Goal: Use online tool/utility: Utilize a website feature to perform a specific function

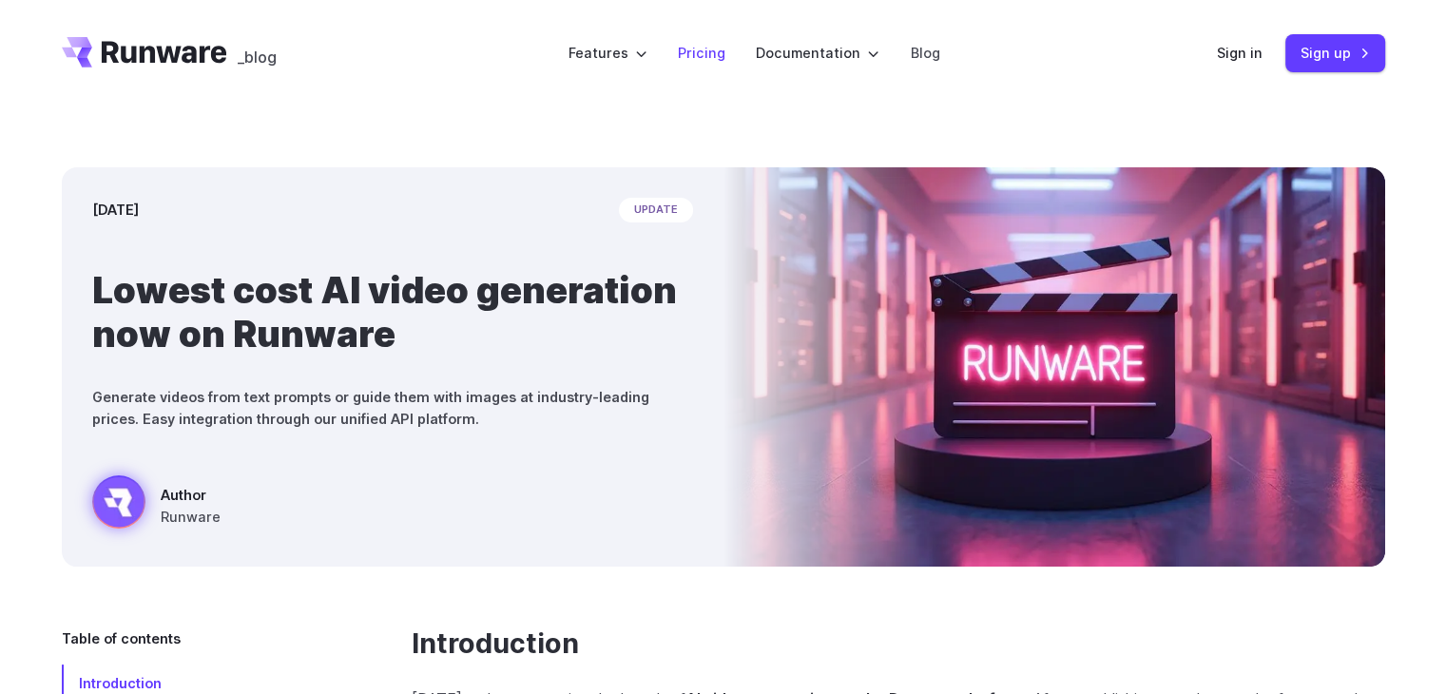
click at [707, 47] on link "Pricing" at bounding box center [702, 53] width 48 height 22
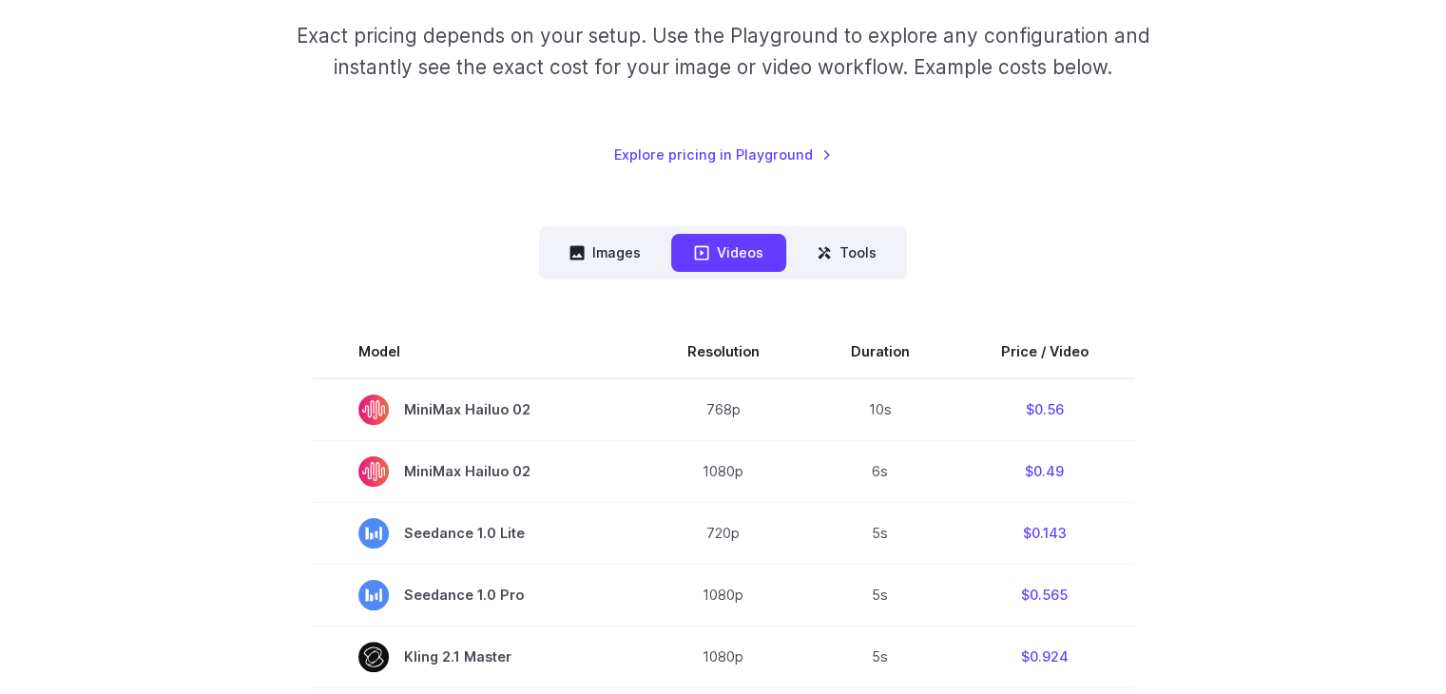
scroll to position [308, 0]
click at [584, 256] on icon at bounding box center [577, 255] width 14 height 14
click at [591, 256] on button "Images" at bounding box center [605, 254] width 117 height 37
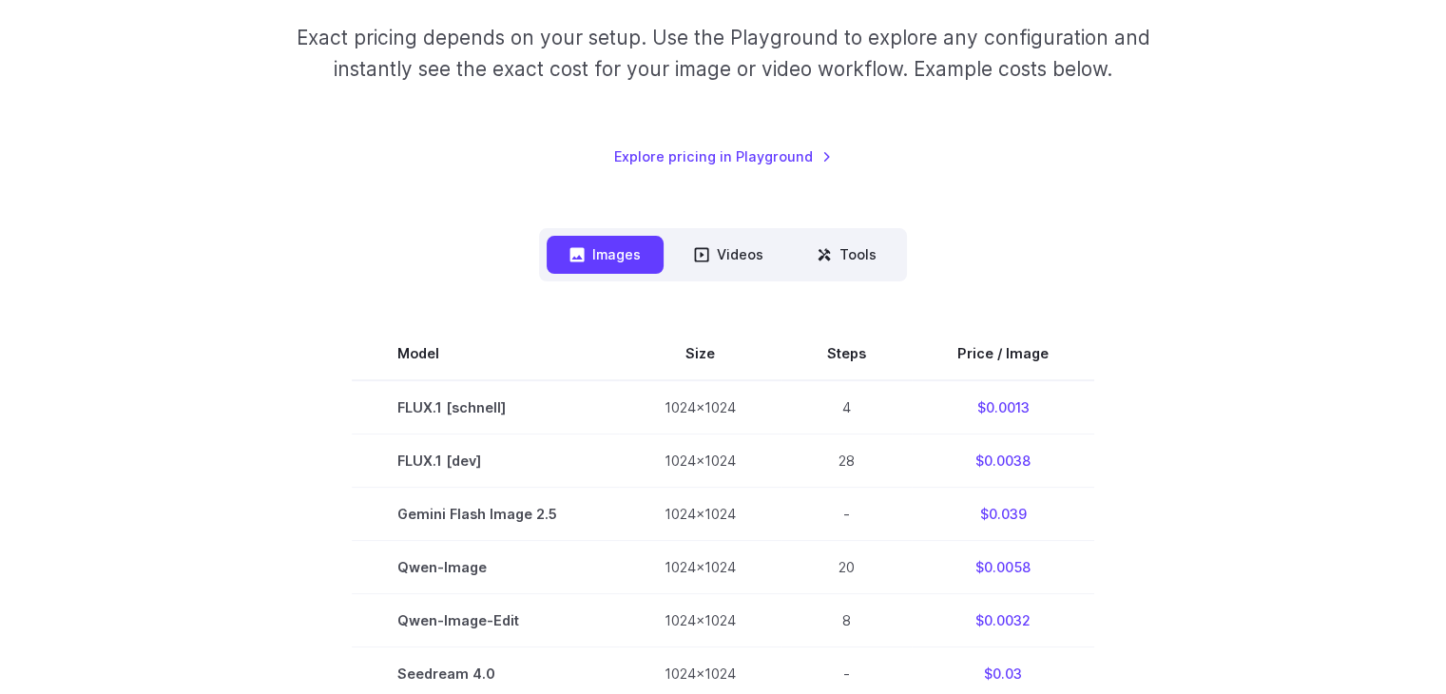
click at [591, 256] on button "Images" at bounding box center [605, 254] width 117 height 37
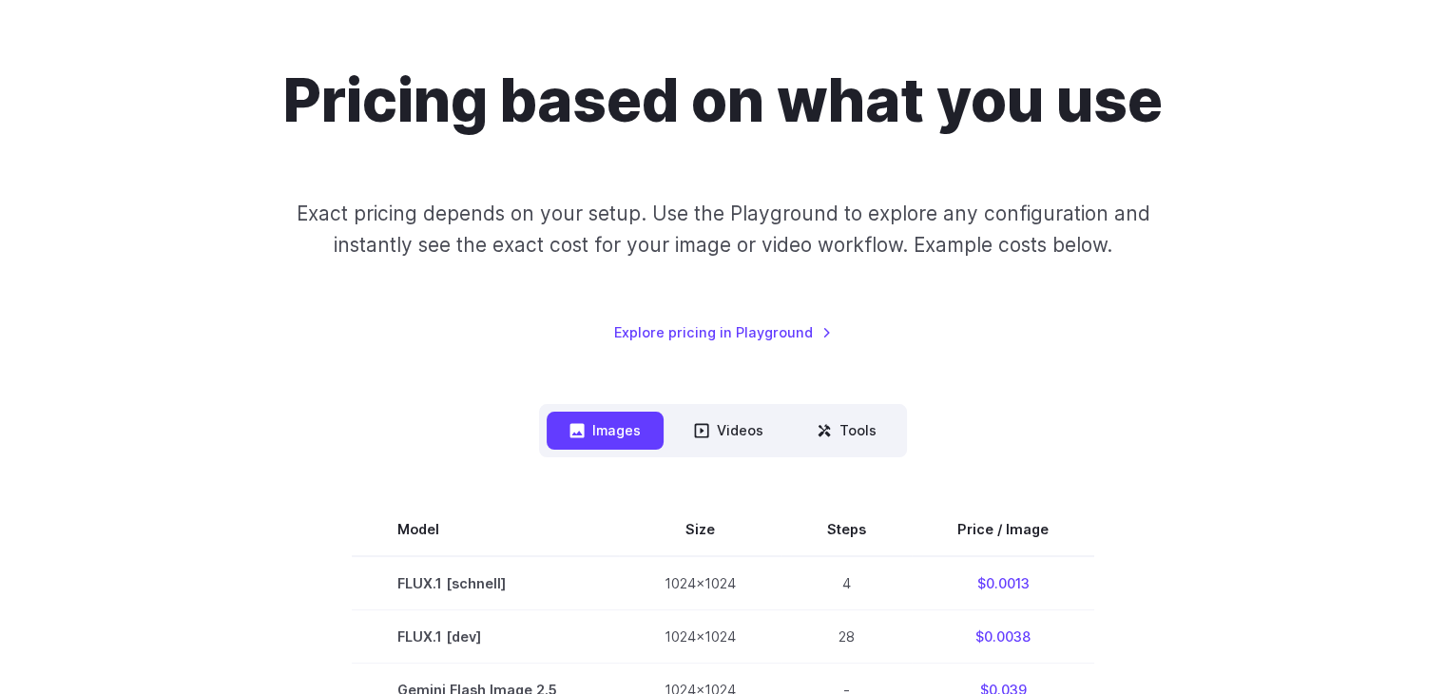
scroll to position [0, 0]
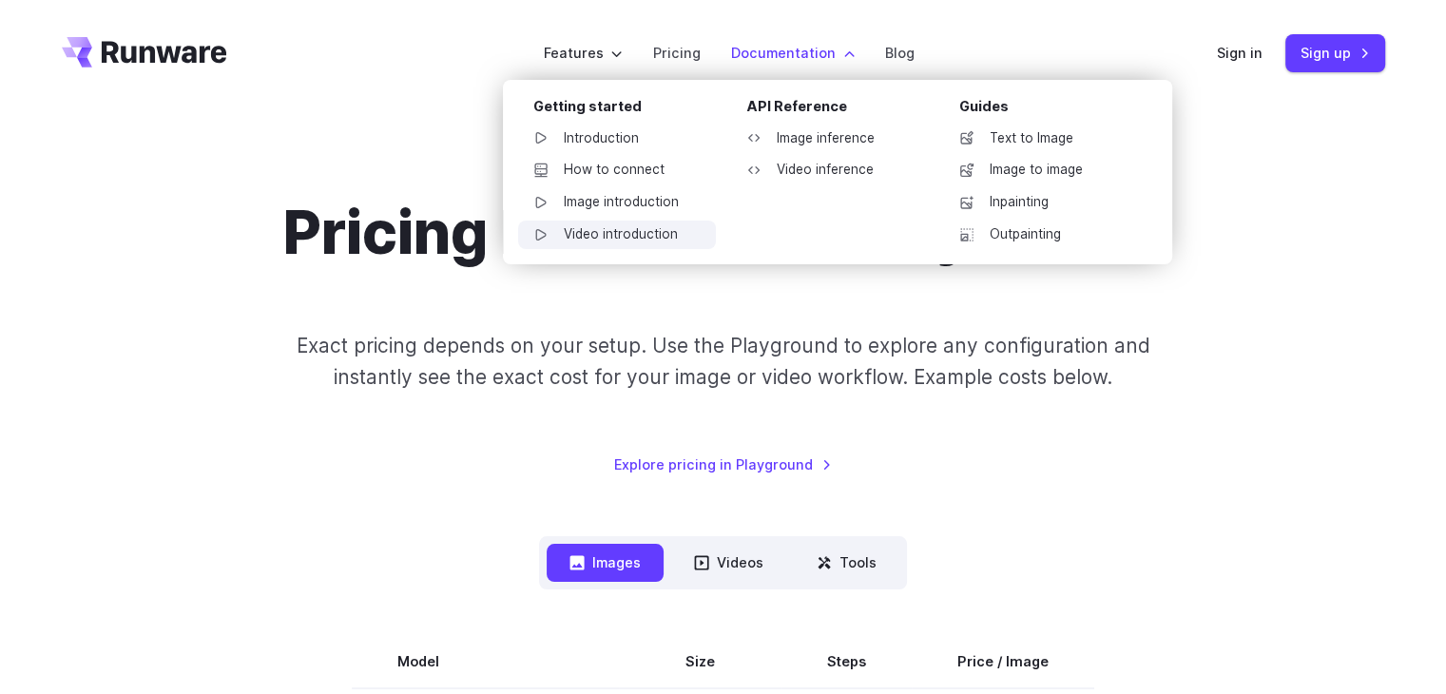
click at [627, 233] on link "Video introduction" at bounding box center [617, 235] width 198 height 29
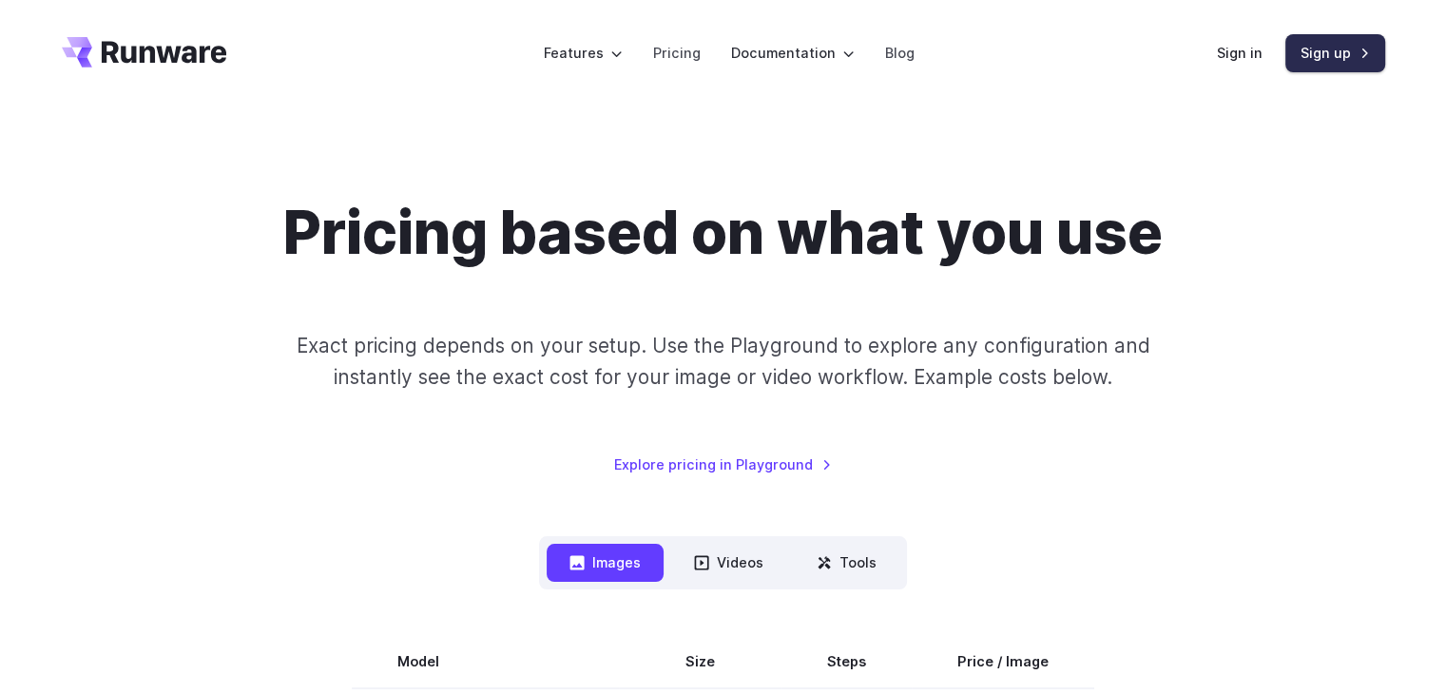
click at [1322, 41] on link "Sign up" at bounding box center [1335, 52] width 100 height 37
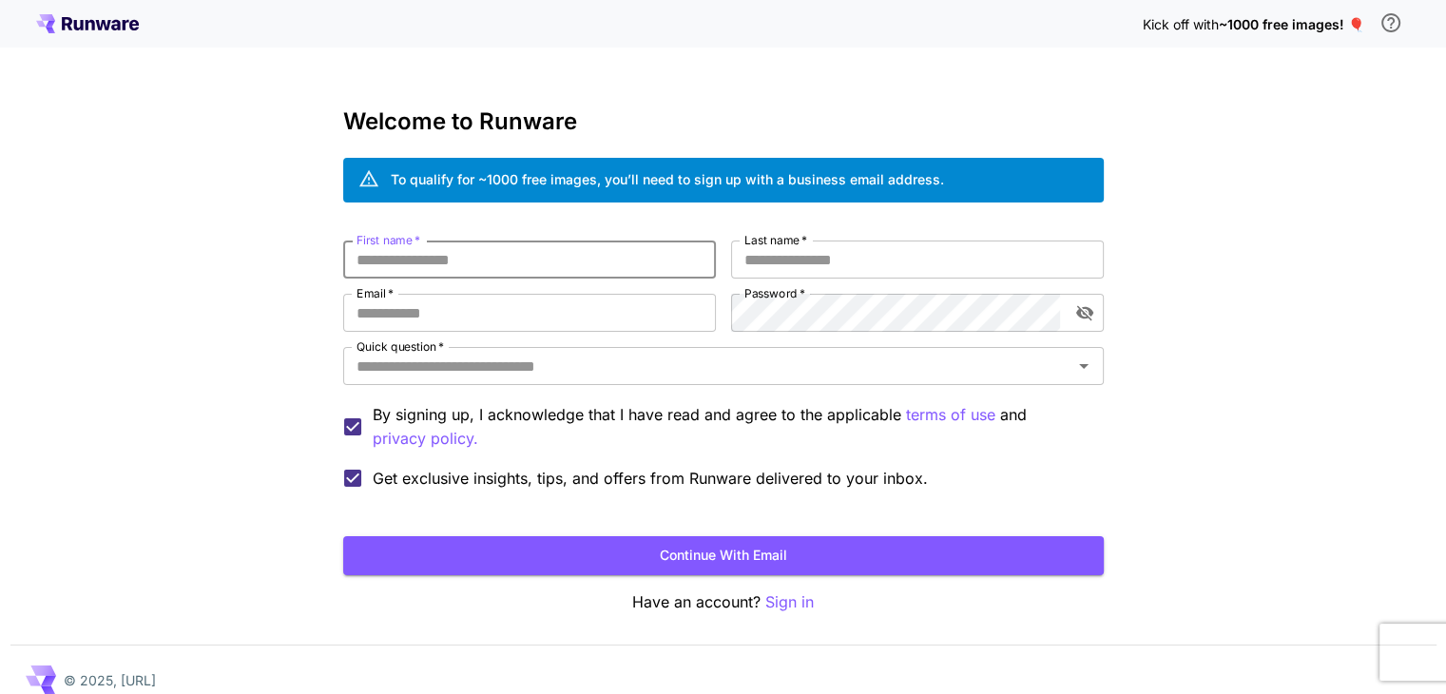
click at [500, 266] on input "First name   *" at bounding box center [529, 260] width 373 height 38
click at [551, 375] on input "Quick question   *" at bounding box center [708, 366] width 718 height 27
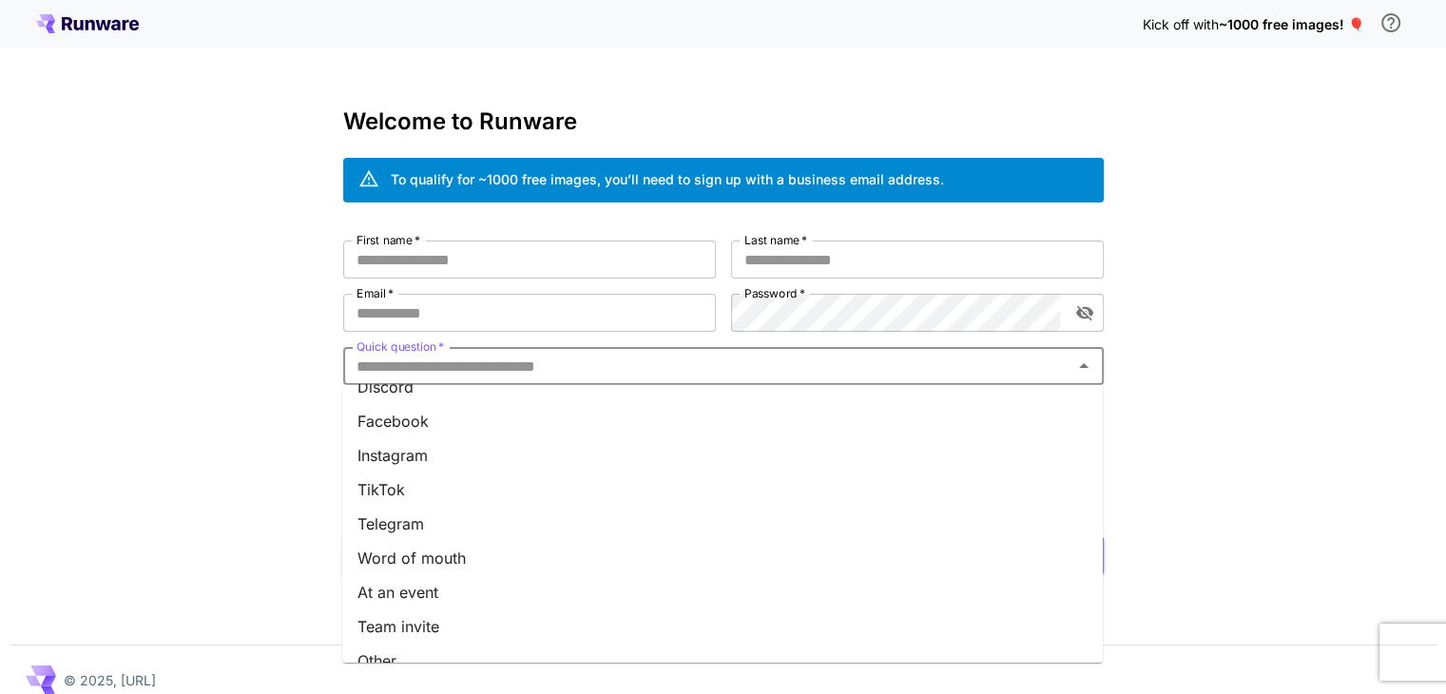
scroll to position [251, 0]
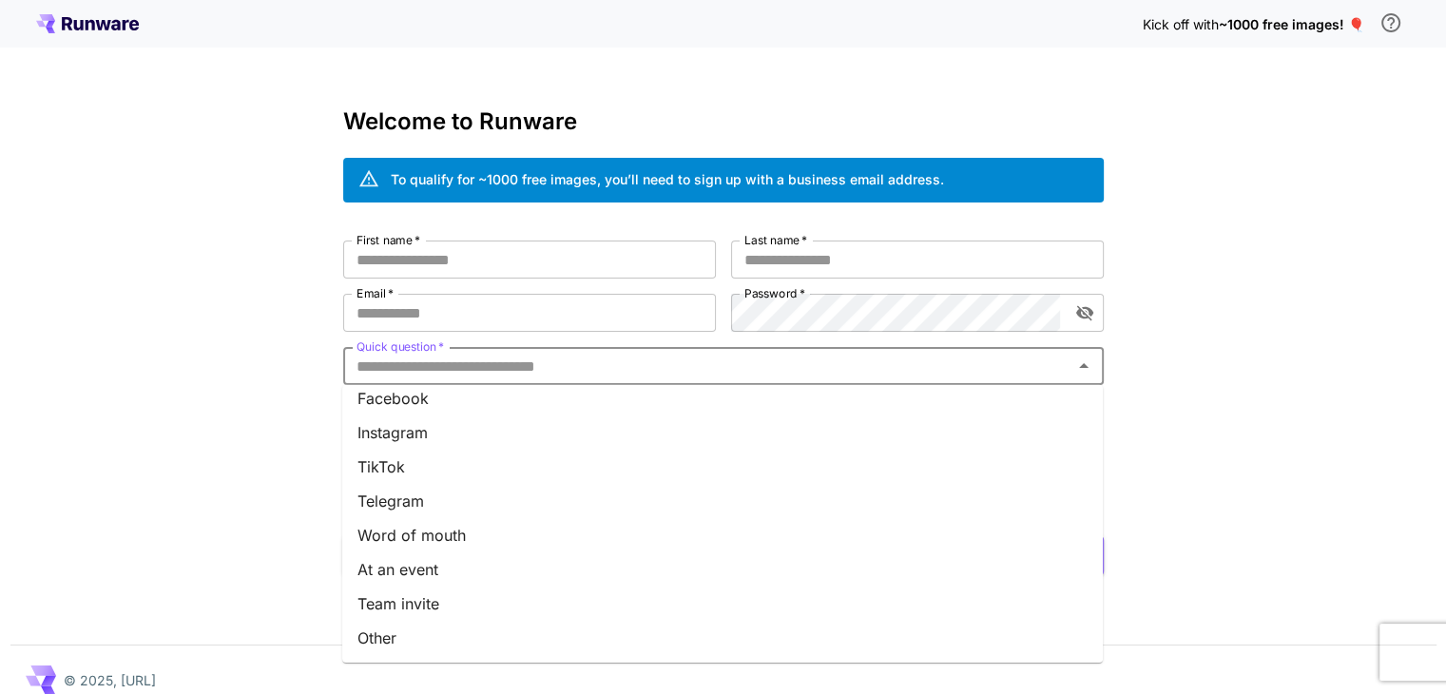
click at [449, 633] on li "Other" at bounding box center [722, 638] width 760 height 34
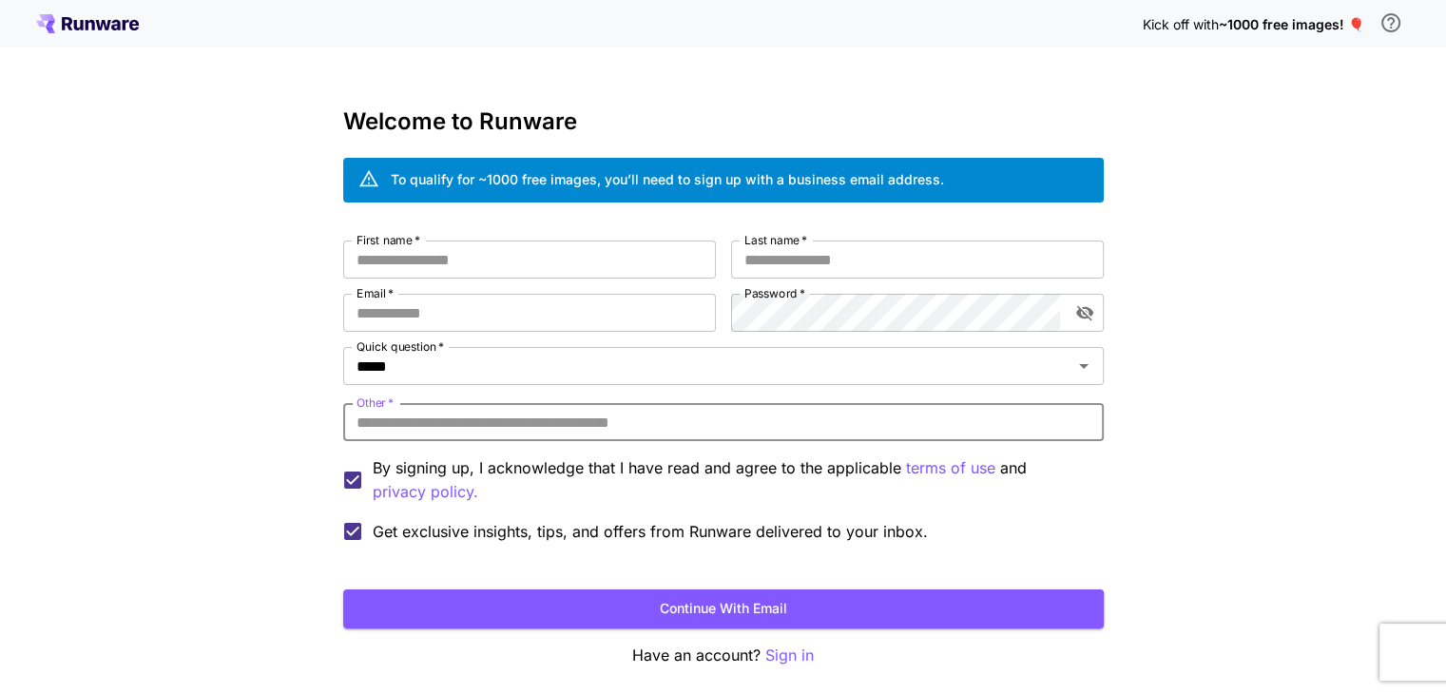
click at [430, 409] on input "Other   *" at bounding box center [723, 422] width 760 height 38
type input "**********"
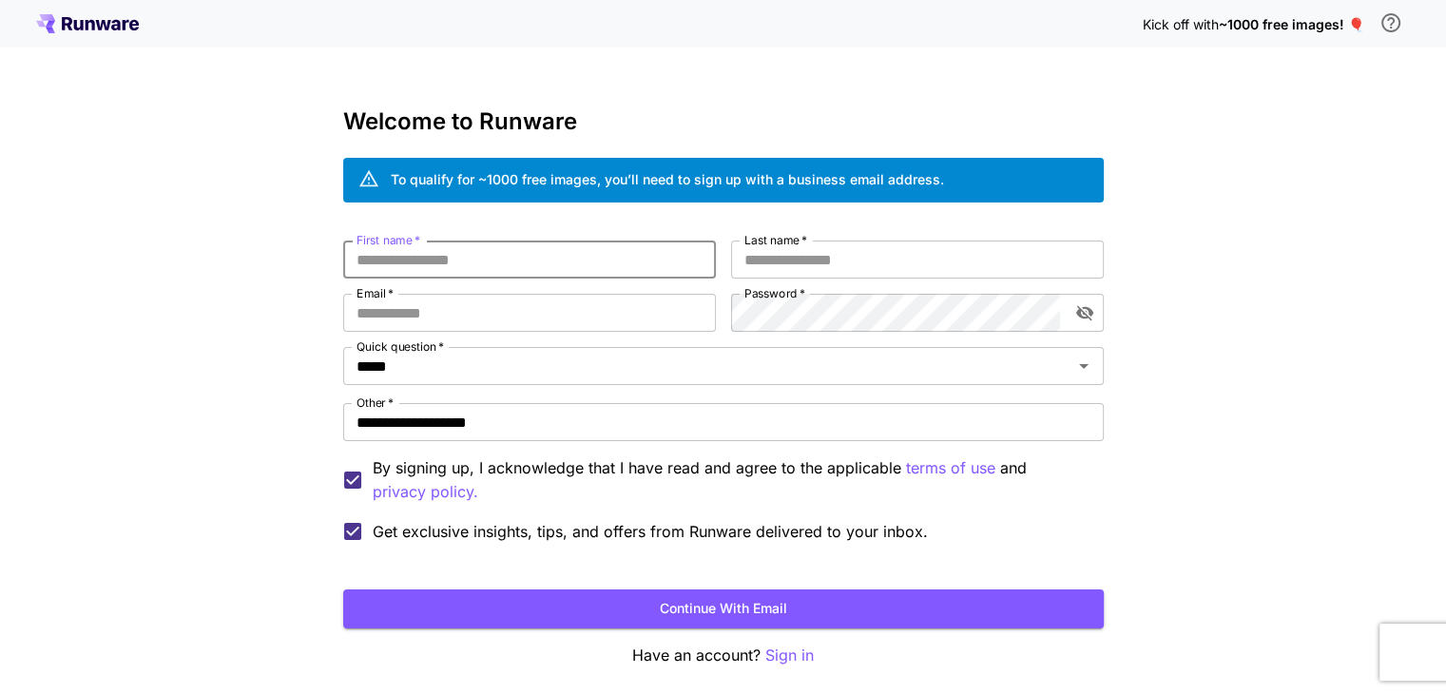
click at [464, 266] on input "First name   *" at bounding box center [529, 260] width 373 height 38
type input "*******"
type input "*********"
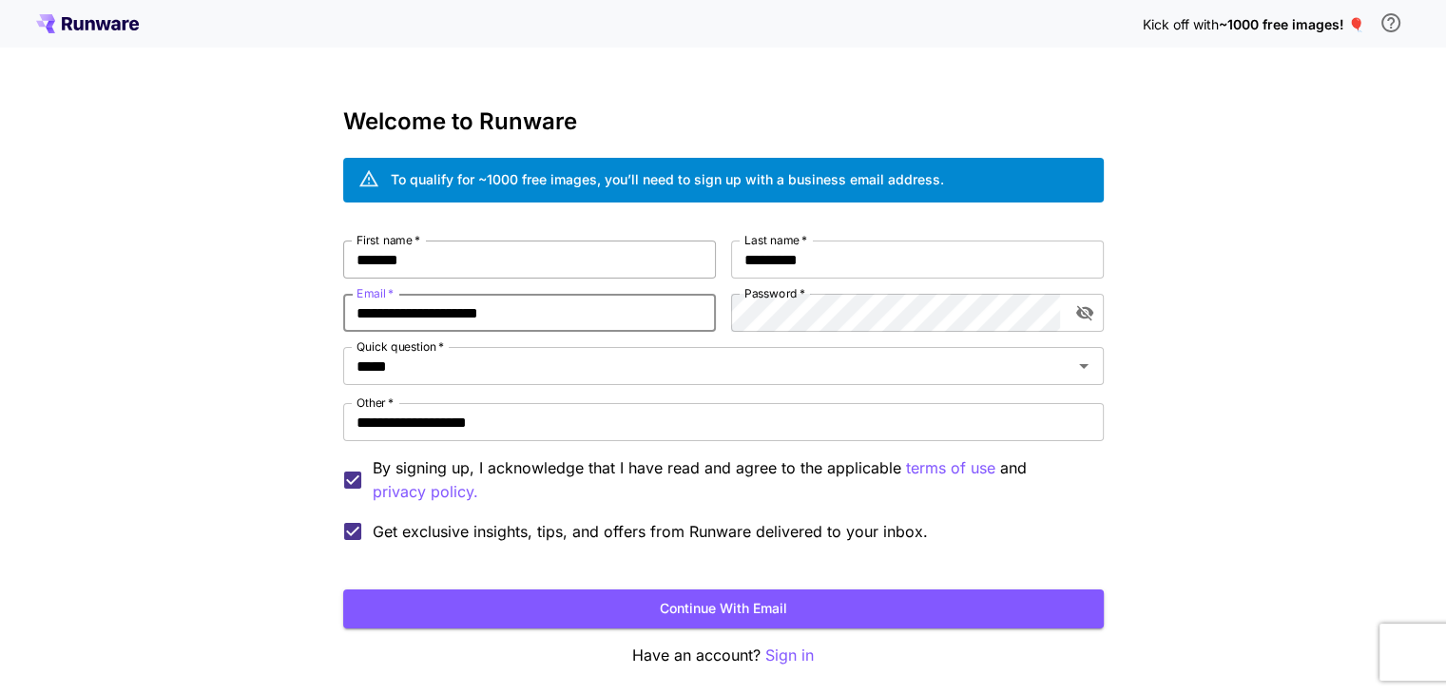
type input "**********"
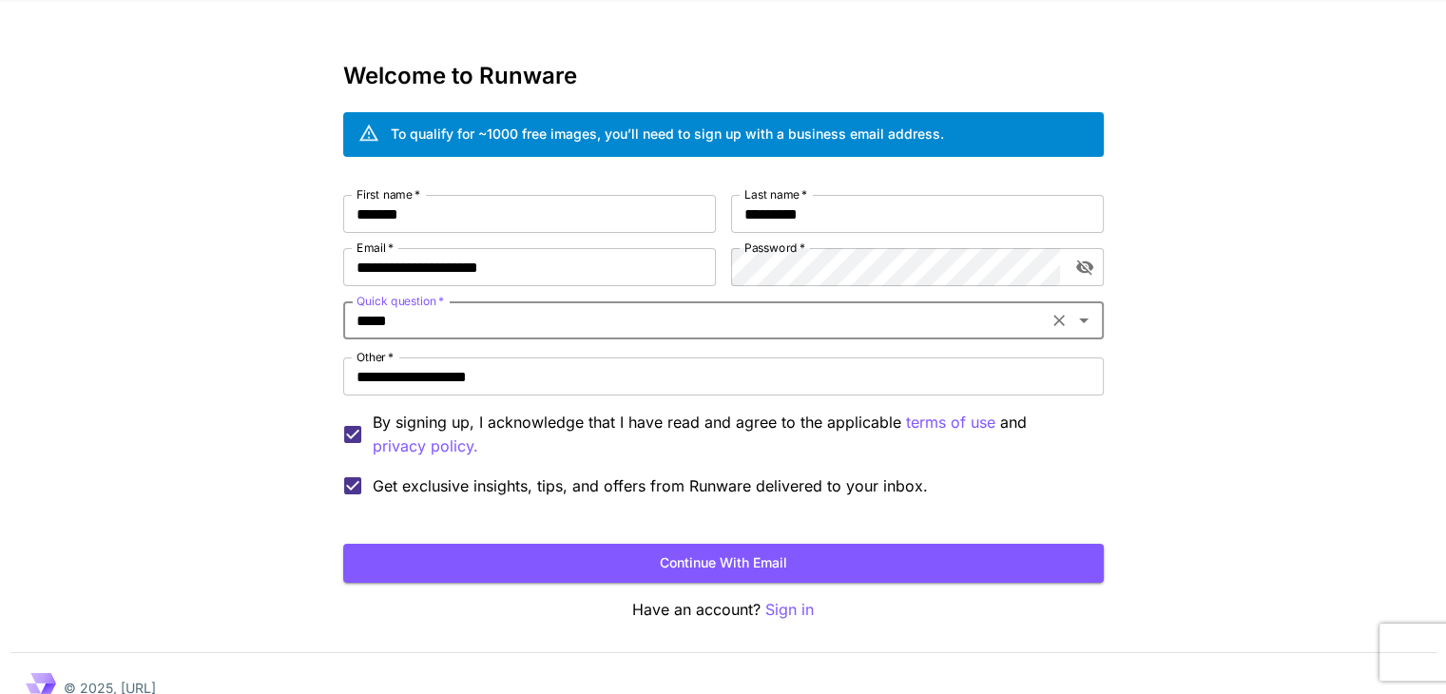
scroll to position [74, 0]
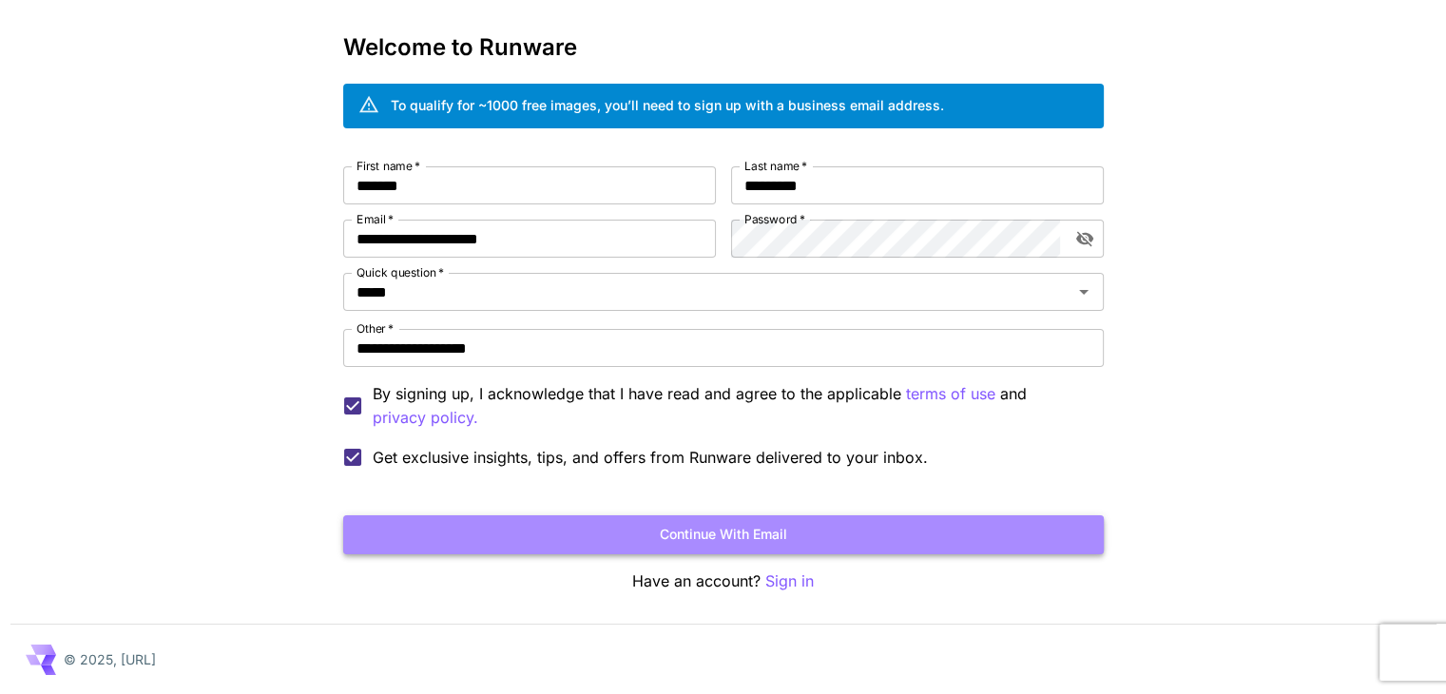
click at [748, 537] on button "Continue with email" at bounding box center [723, 534] width 760 height 39
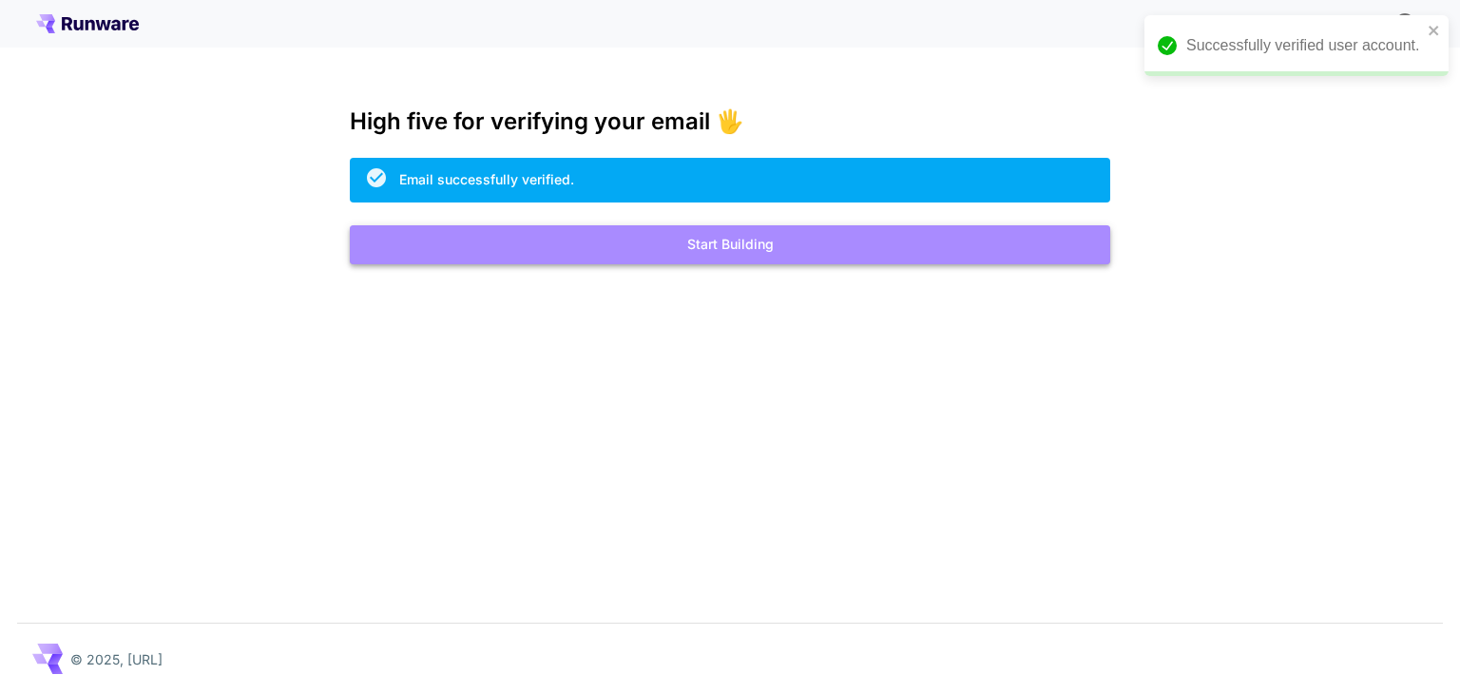
click at [724, 250] on button "Start Building" at bounding box center [730, 244] width 760 height 39
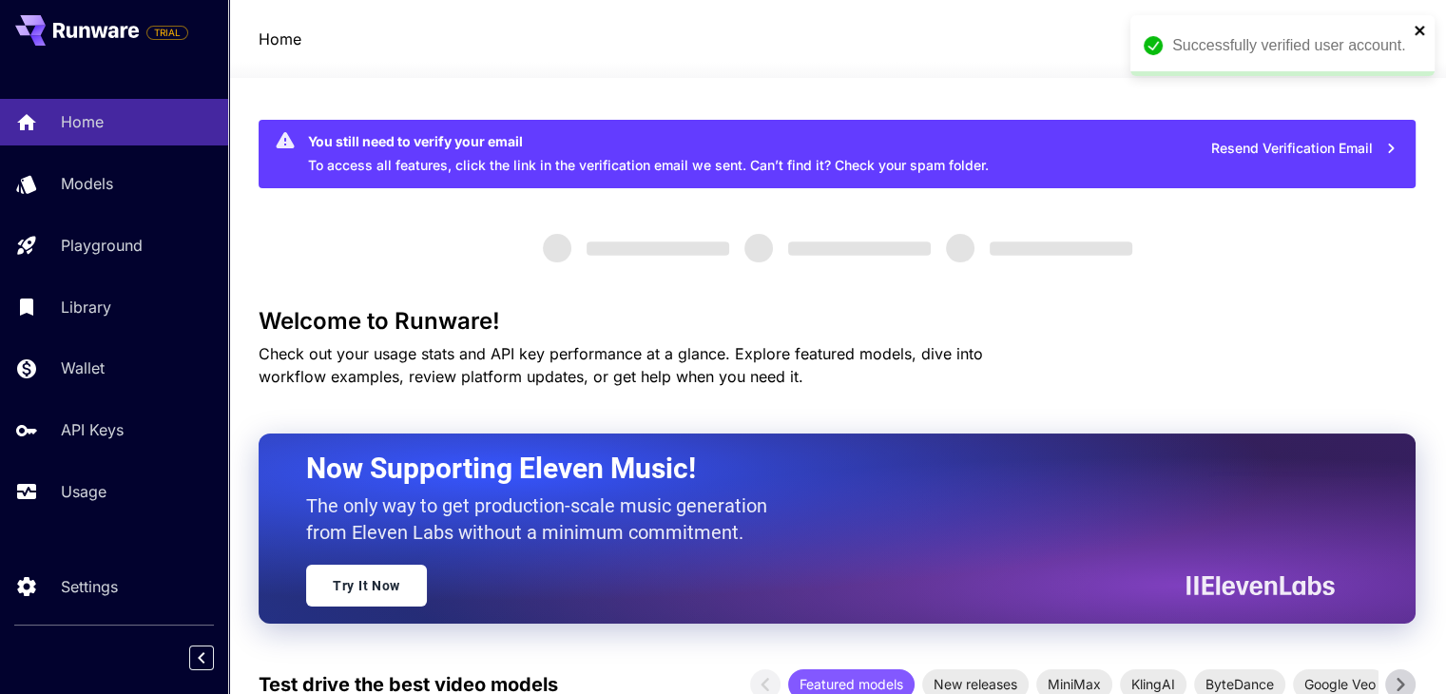
click at [1414, 29] on icon "close" at bounding box center [1420, 30] width 13 height 15
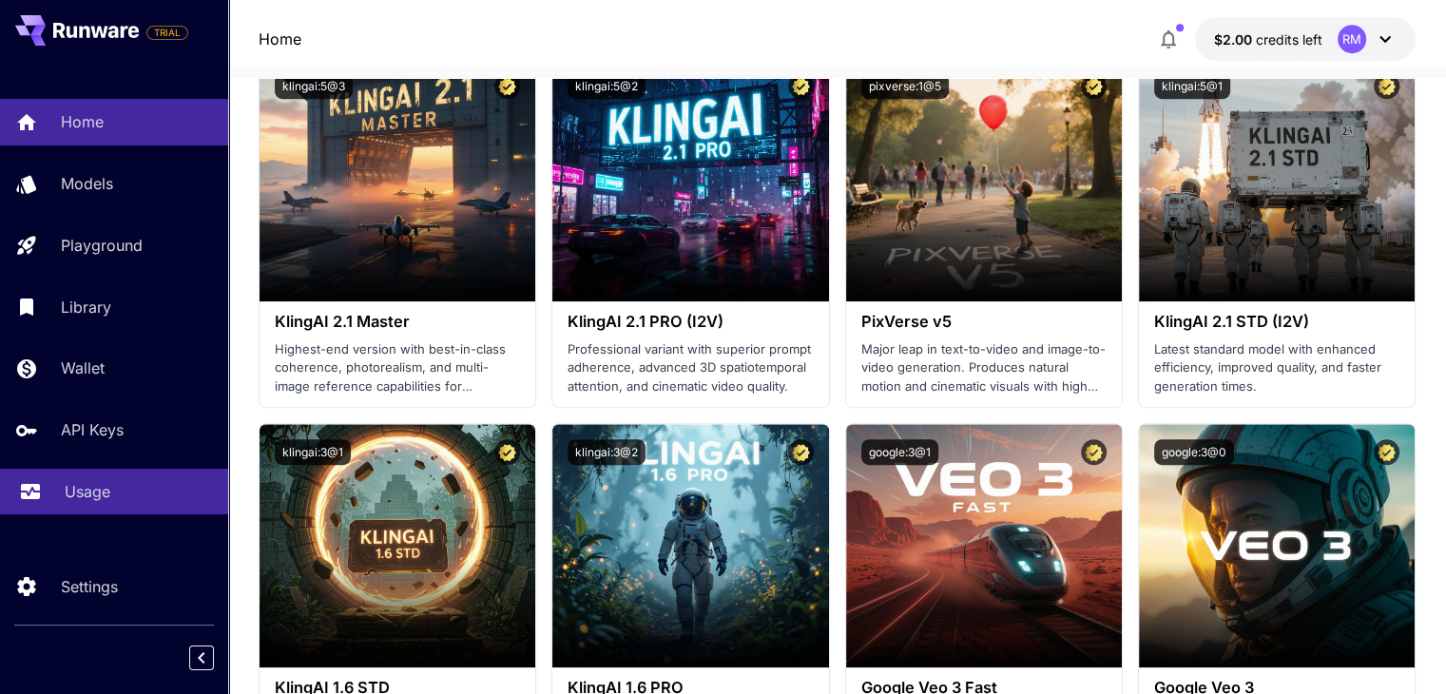
scroll to position [1044, 0]
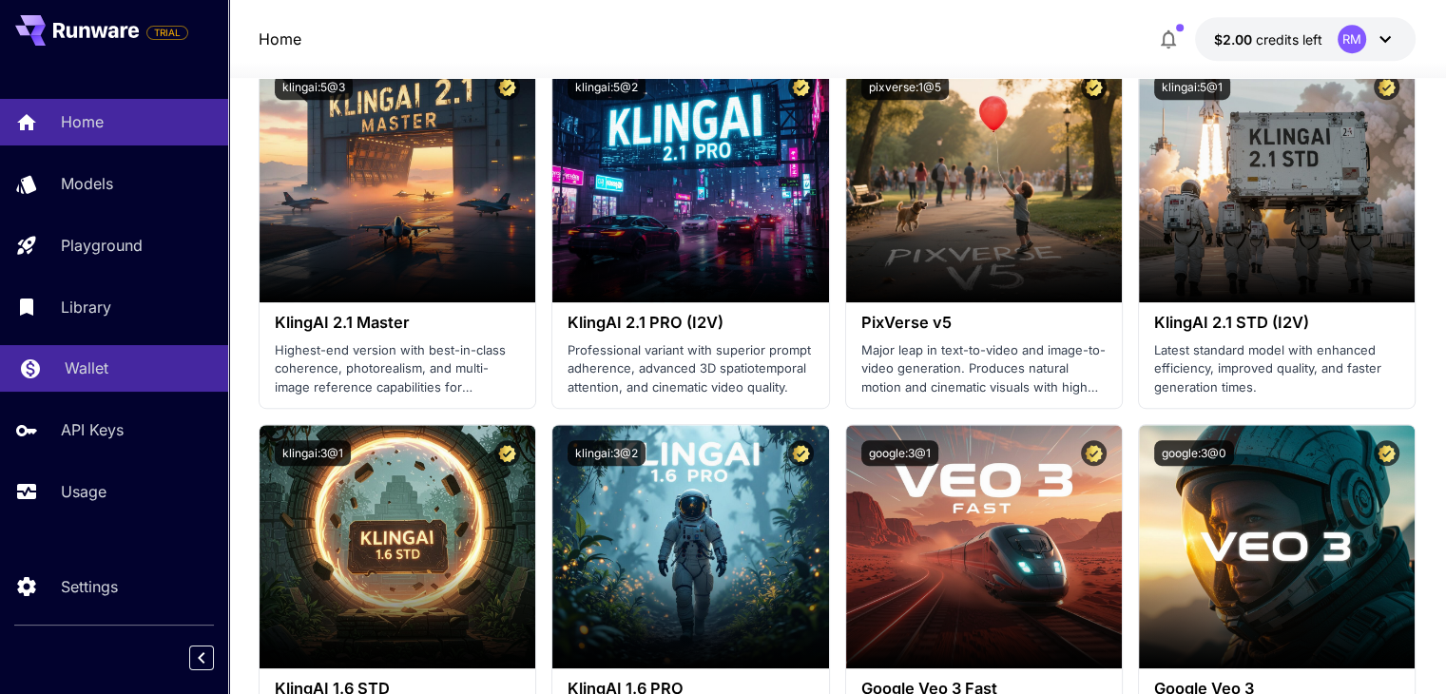
click at [95, 372] on p "Wallet" at bounding box center [87, 367] width 44 height 23
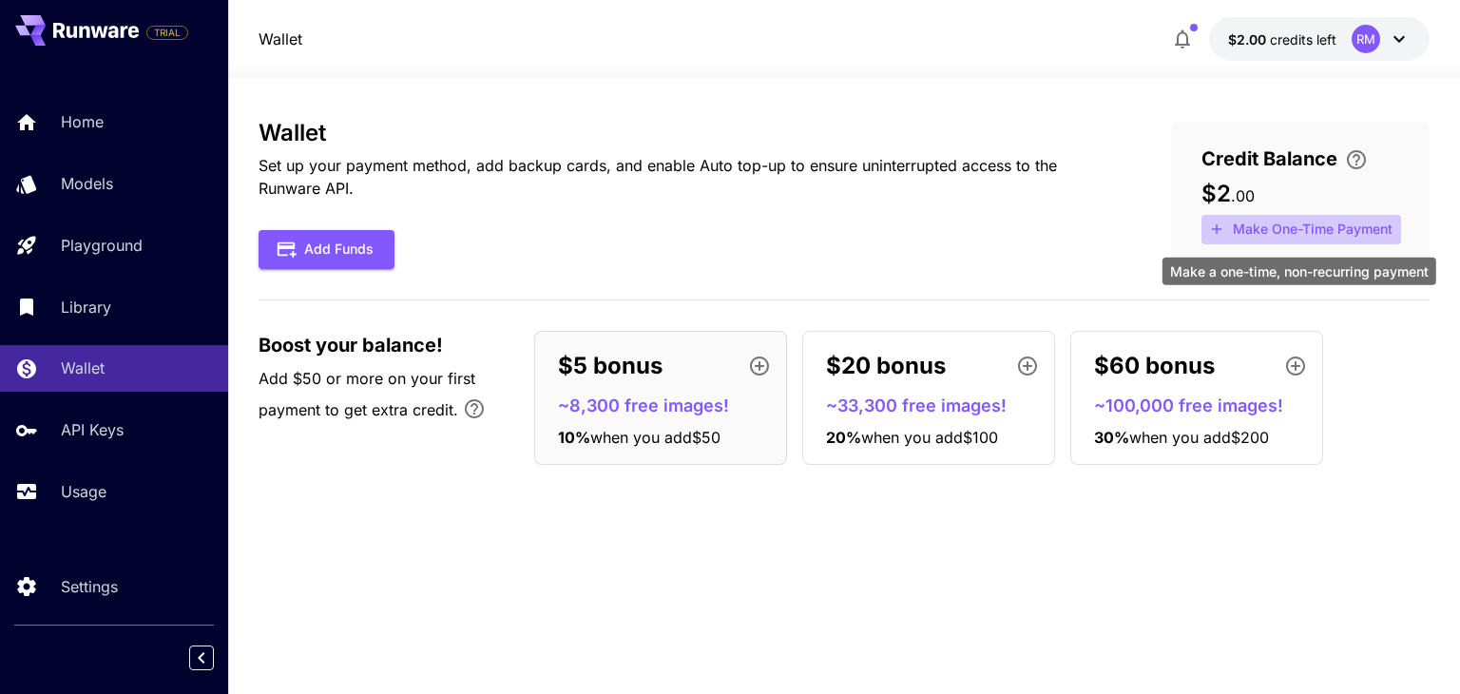
click at [1337, 225] on button "Make One-Time Payment" at bounding box center [1302, 229] width 200 height 29
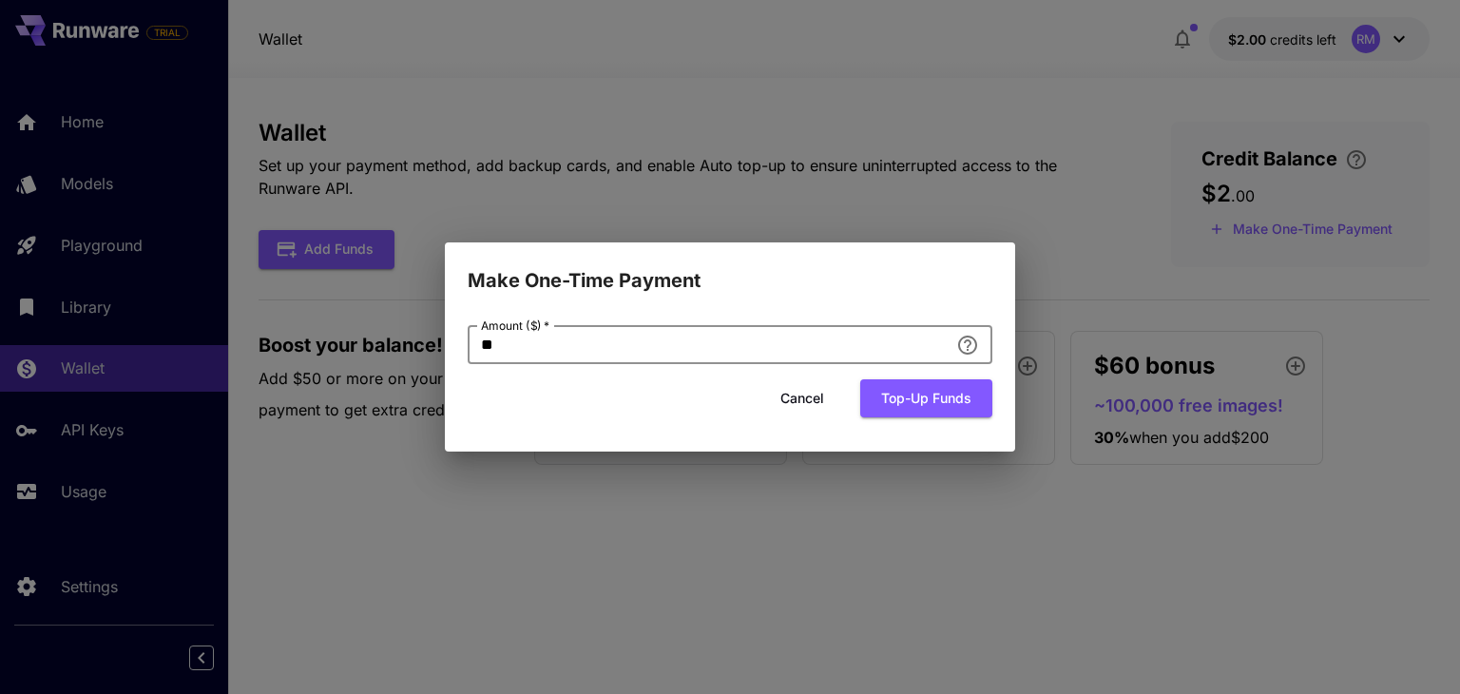
click at [826, 340] on input "**" at bounding box center [708, 345] width 481 height 38
click at [913, 408] on button "Top-up funds" at bounding box center [926, 398] width 132 height 39
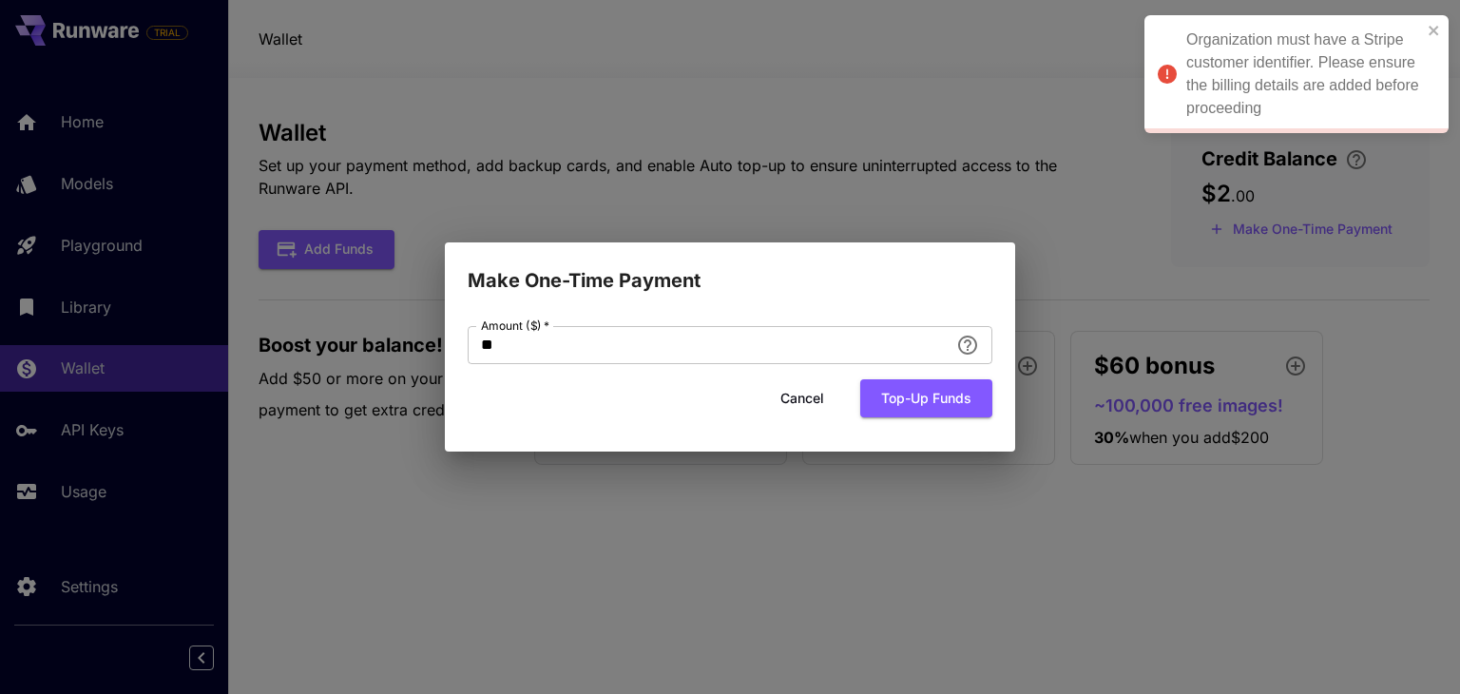
click at [783, 392] on button "Cancel" at bounding box center [803, 398] width 86 height 39
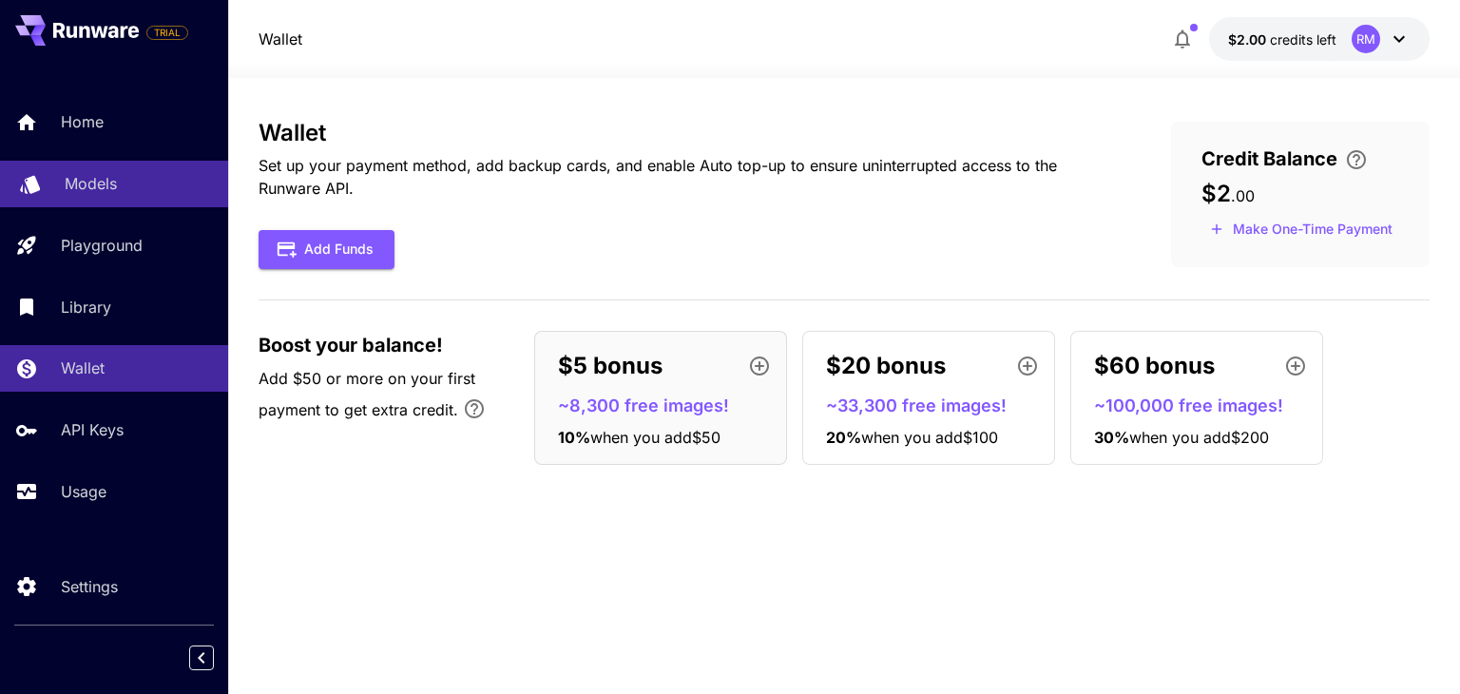
click at [78, 183] on p "Models" at bounding box center [91, 183] width 52 height 23
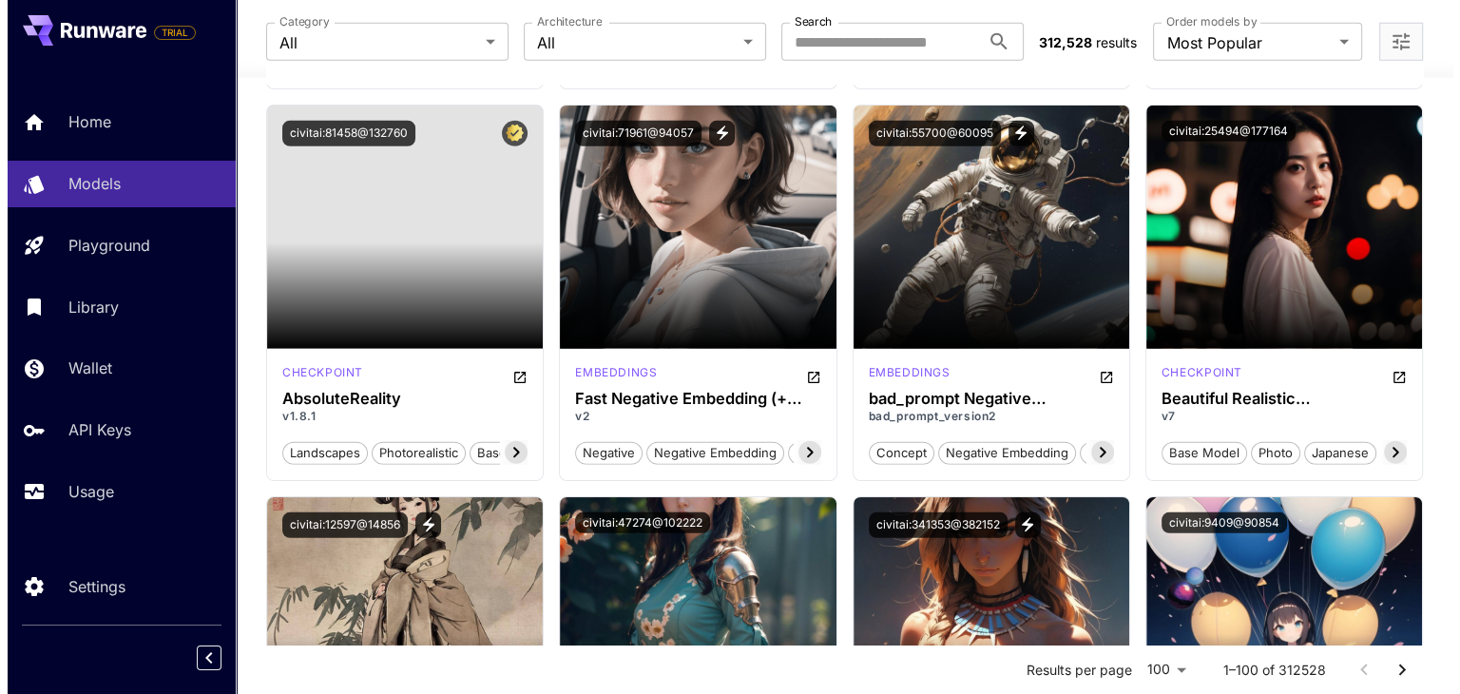
scroll to position [5141, 0]
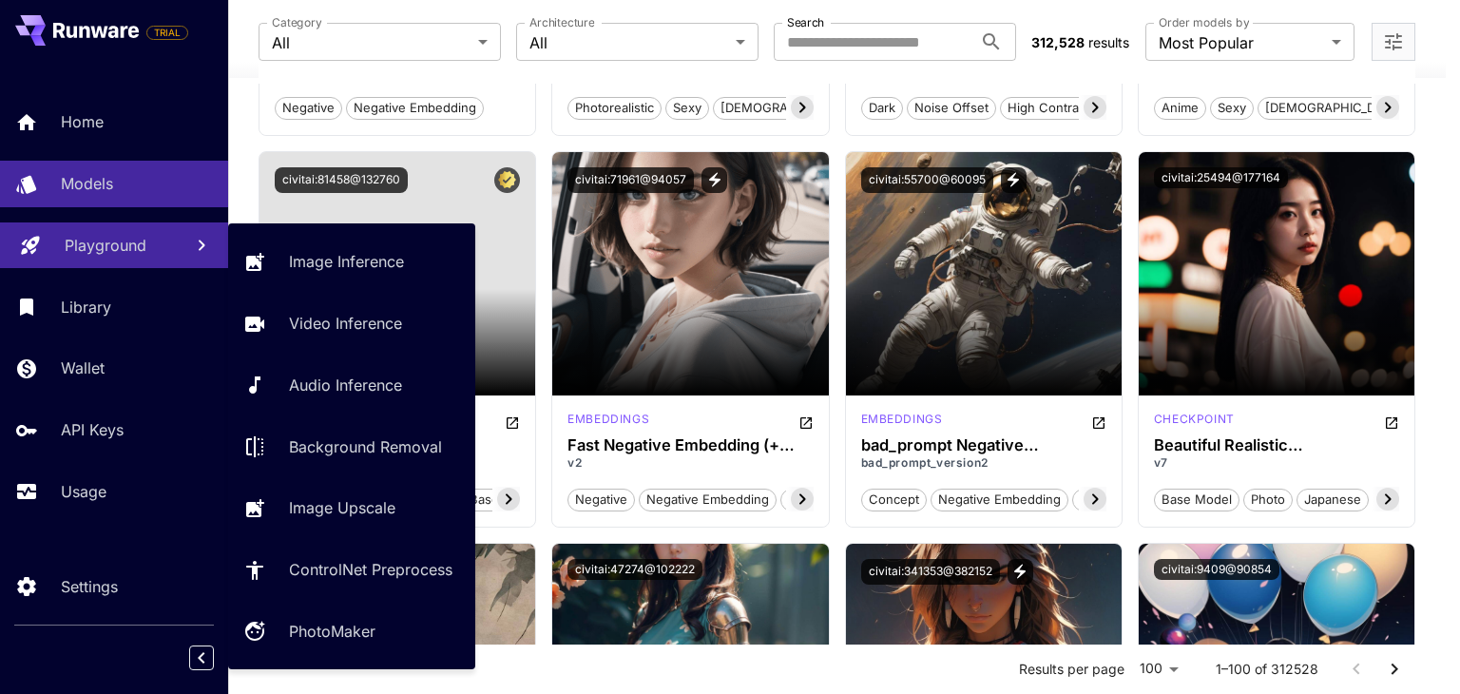
click at [129, 246] on p "Playground" at bounding box center [106, 245] width 82 height 23
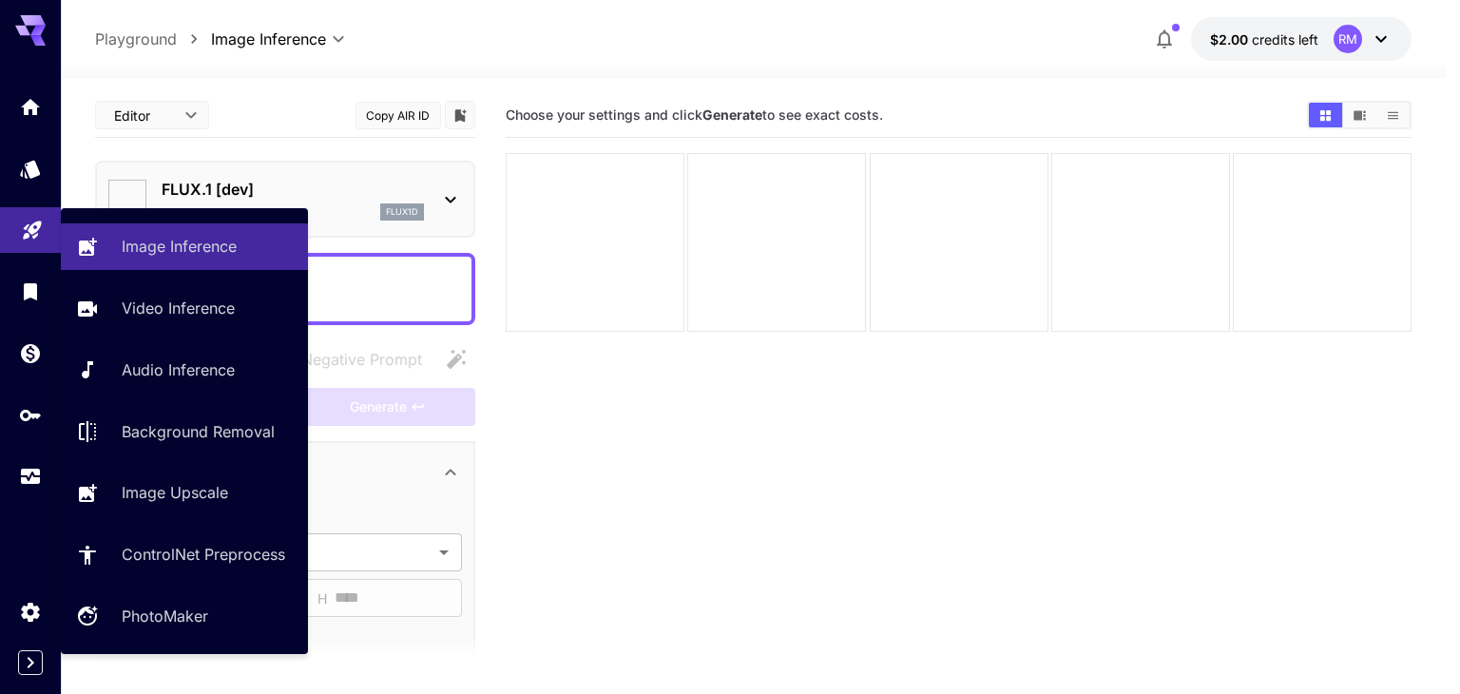
type input "**********"
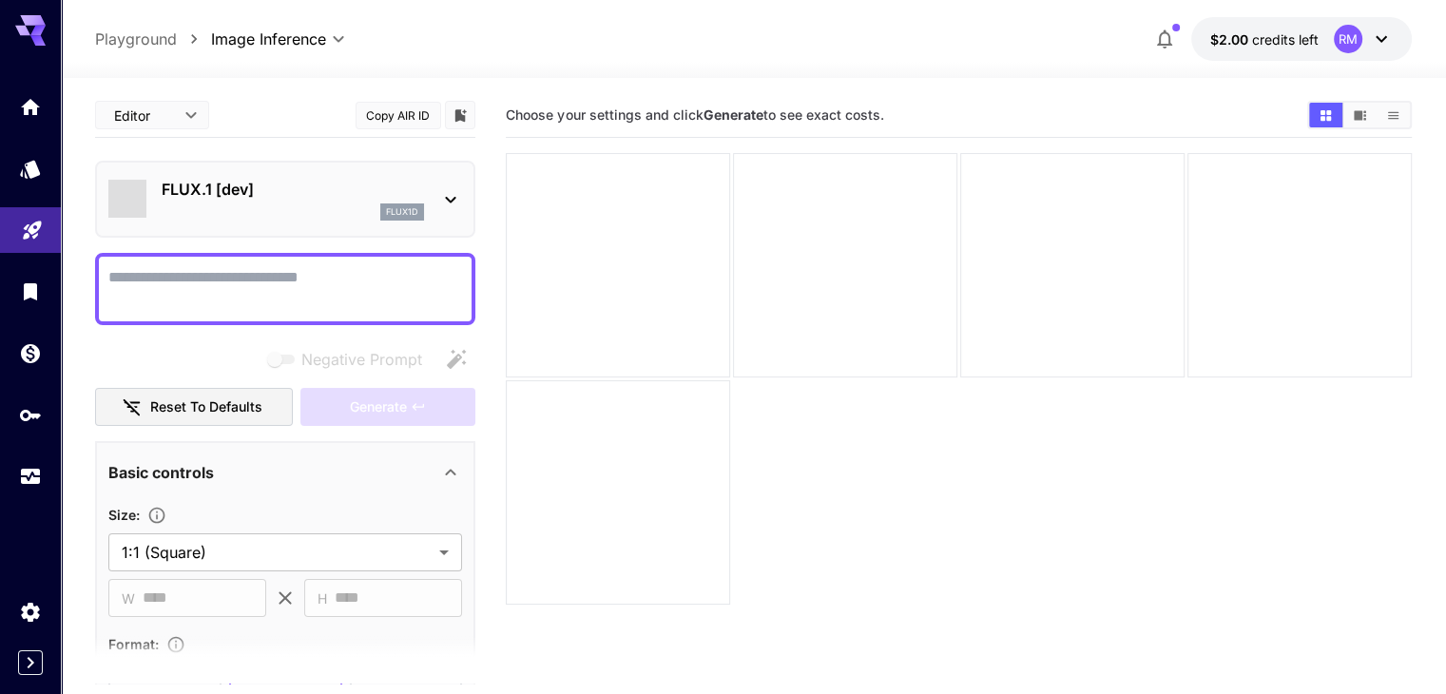
click at [289, 187] on p "FLUX.1 [dev]" at bounding box center [293, 189] width 262 height 23
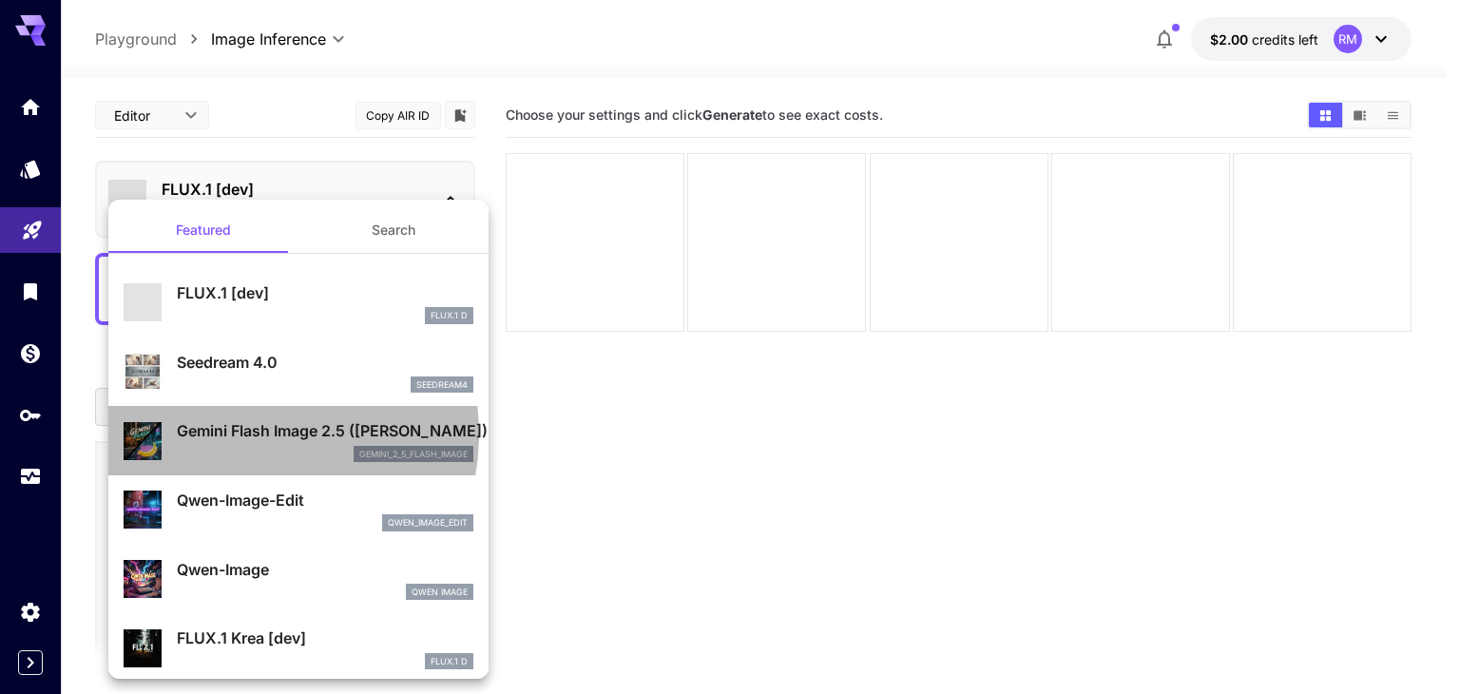
click at [242, 434] on p "Gemini Flash Image 2.5 ([PERSON_NAME])" at bounding box center [325, 430] width 297 height 23
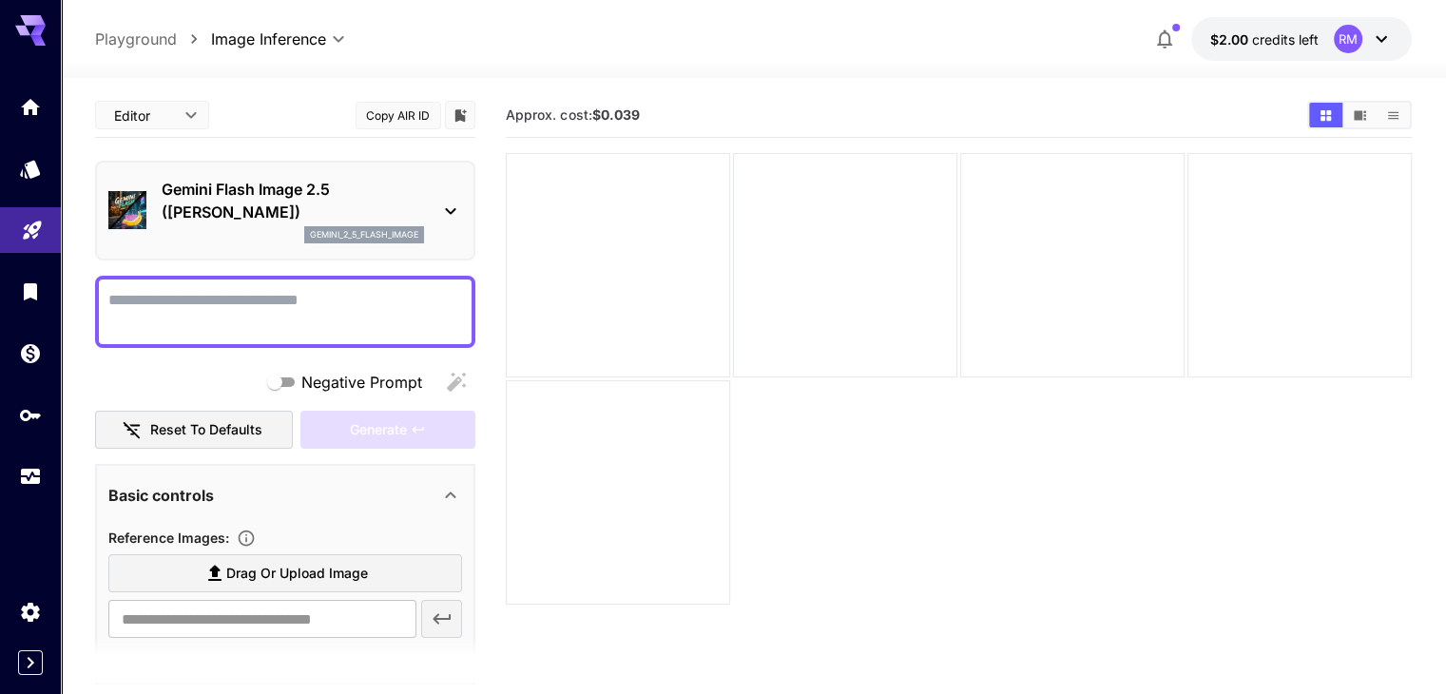
click at [307, 313] on textarea "Negative Prompt" at bounding box center [285, 312] width 354 height 46
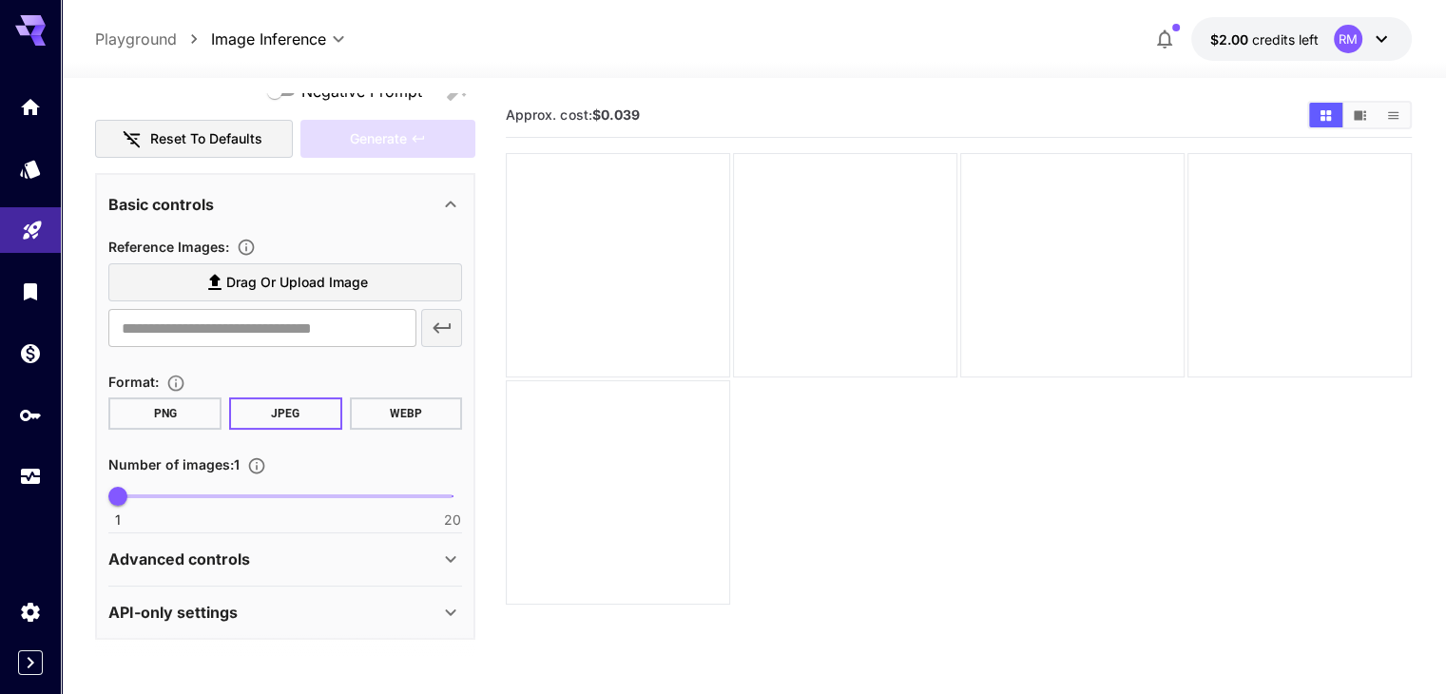
scroll to position [290, 0]
click at [373, 563] on div "Advanced controls" at bounding box center [273, 560] width 331 height 23
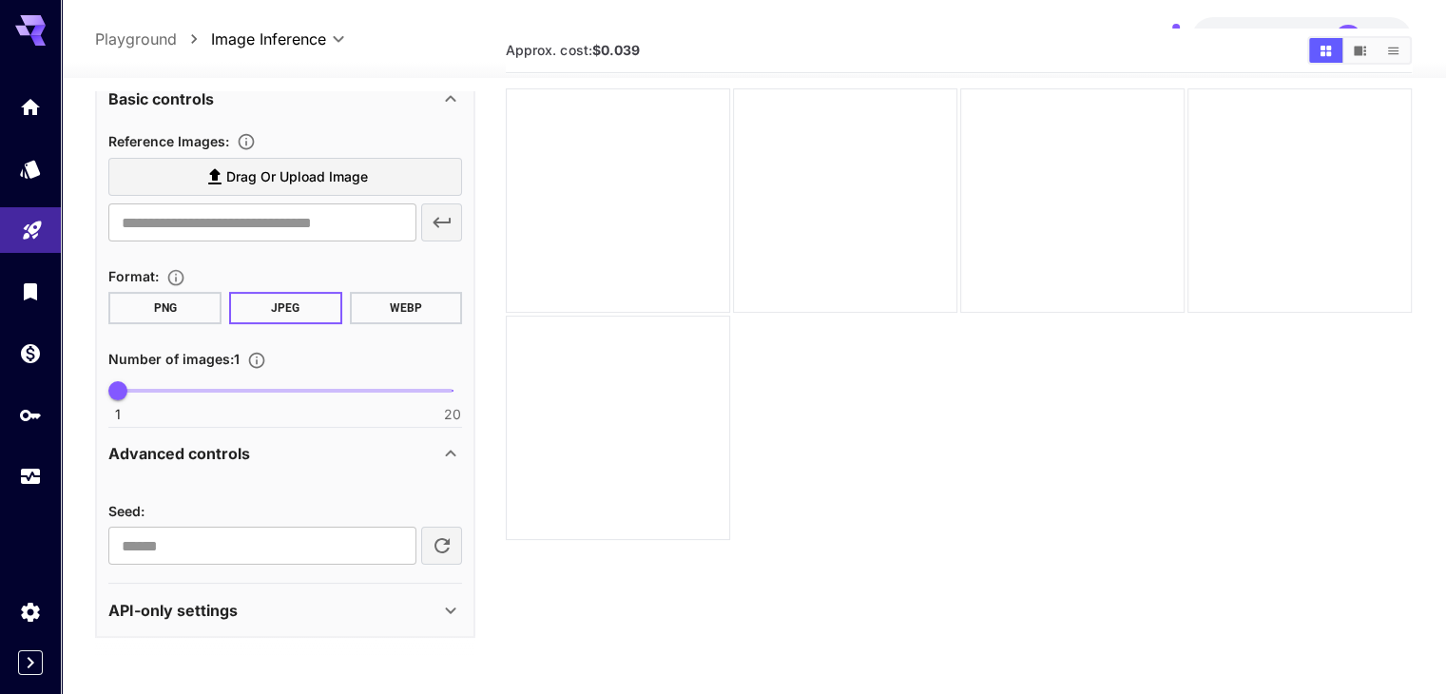
scroll to position [67, 0]
click at [371, 599] on div "API-only settings" at bounding box center [273, 610] width 331 height 23
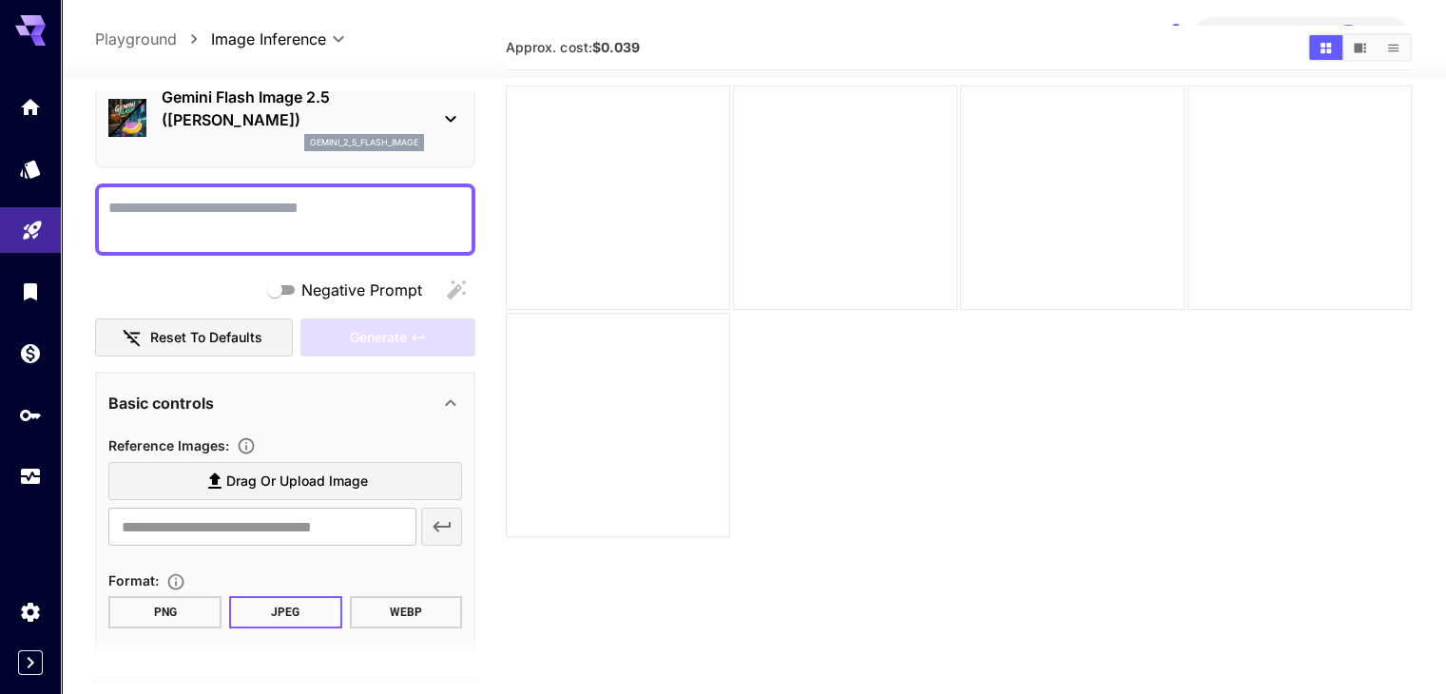
scroll to position [0, 0]
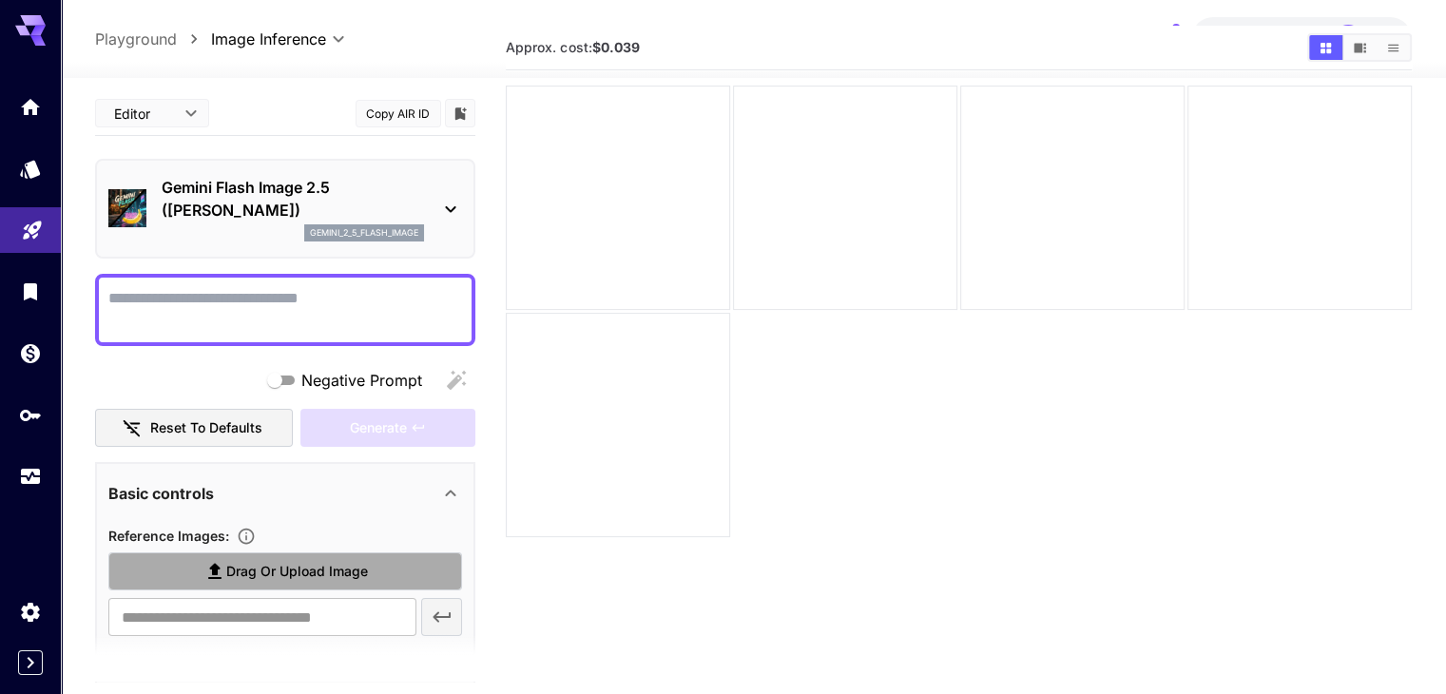
click at [241, 557] on label "Drag or upload image" at bounding box center [285, 571] width 354 height 39
click at [0, 0] on input "Drag or upload image" at bounding box center [0, 0] width 0 height 0
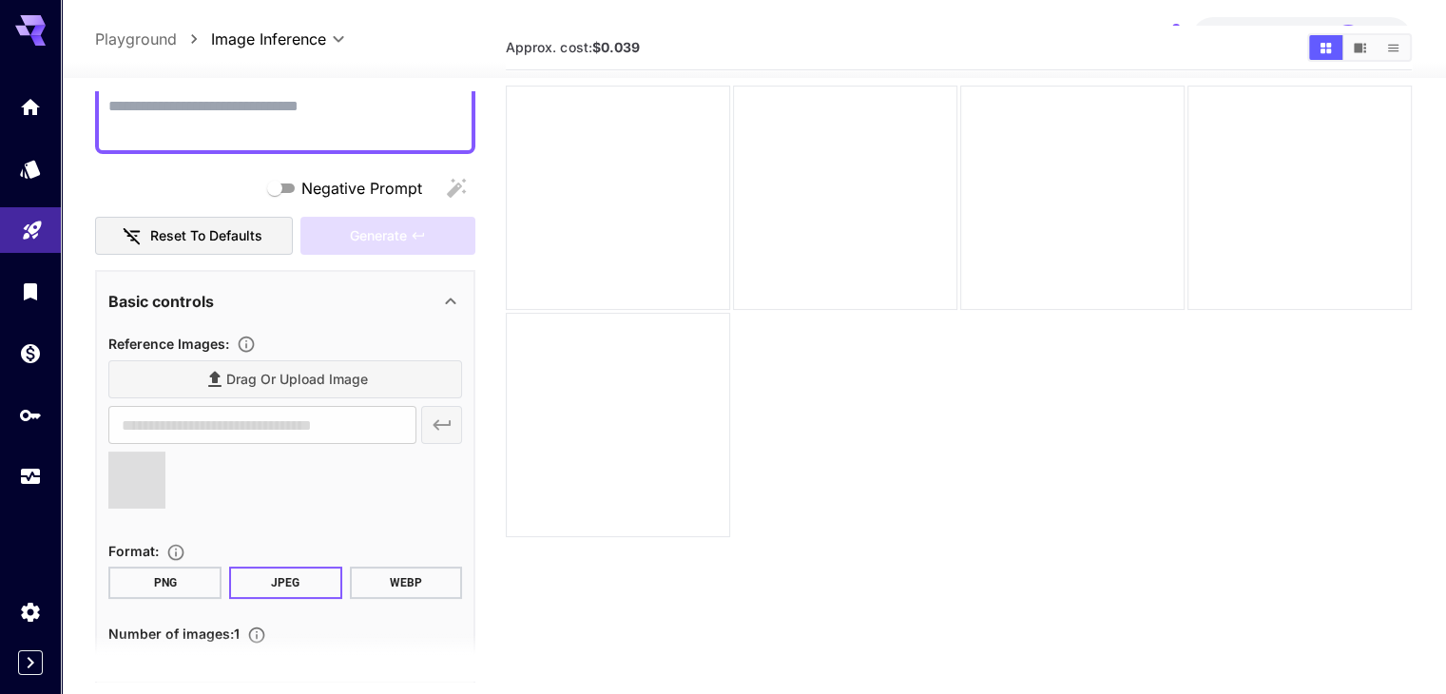
scroll to position [196, 0]
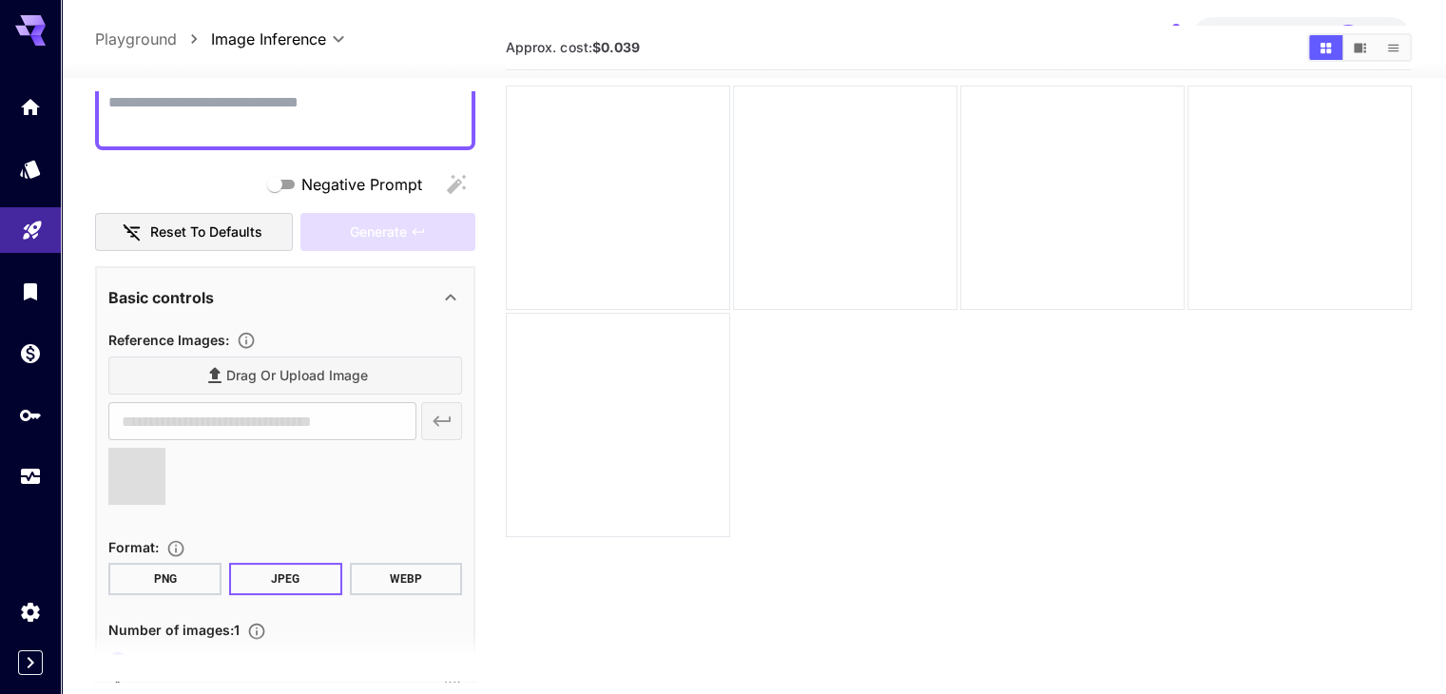
click at [294, 378] on div "Drag or upload image" at bounding box center [285, 375] width 354 height 39
click at [216, 370] on div "Drag or upload image" at bounding box center [285, 375] width 354 height 39
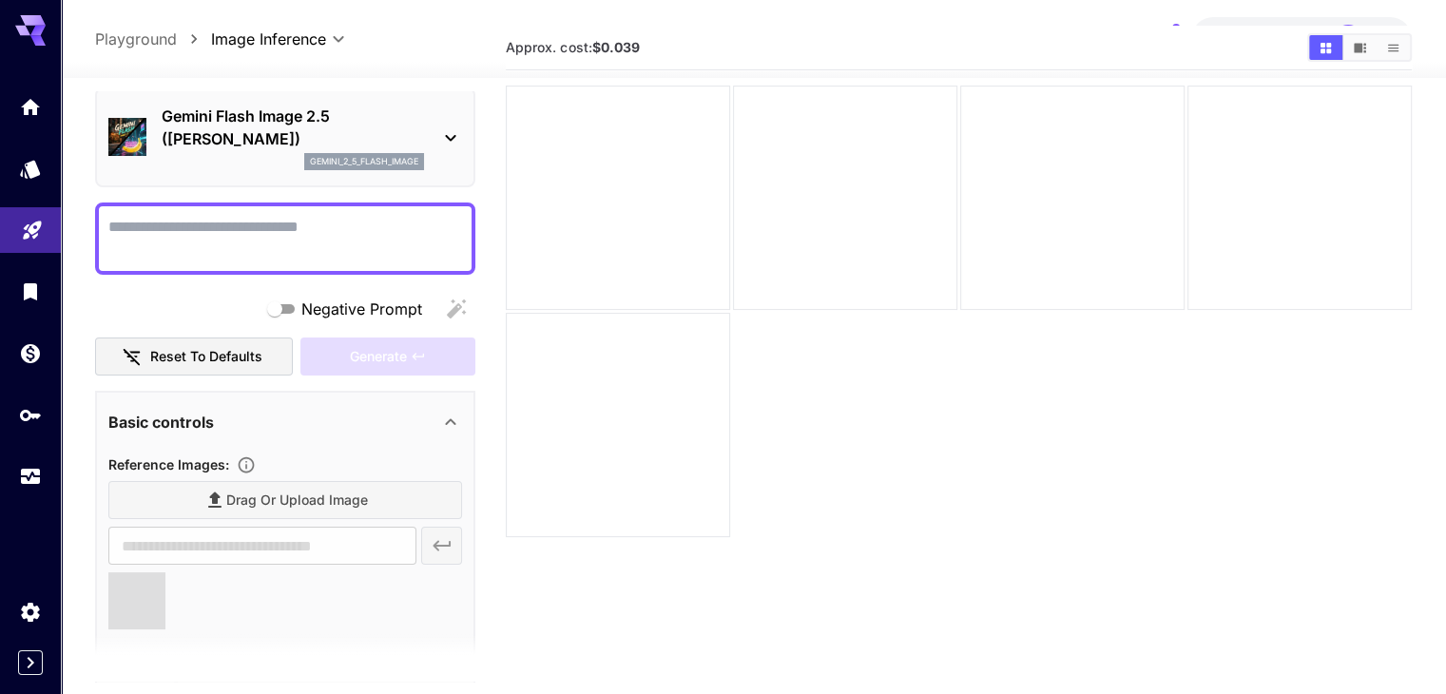
scroll to position [65, 0]
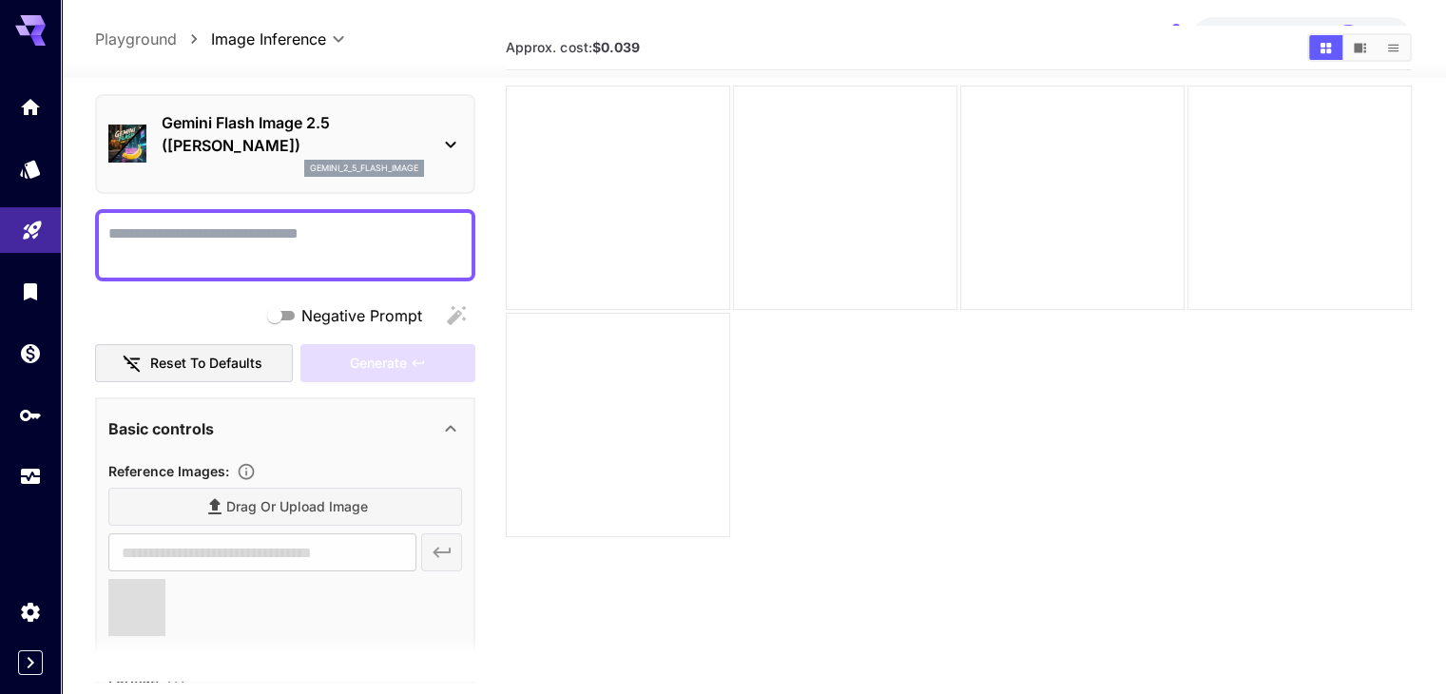
click at [270, 222] on textarea "Negative Prompt" at bounding box center [285, 245] width 354 height 46
type textarea "***"
type input "**********"
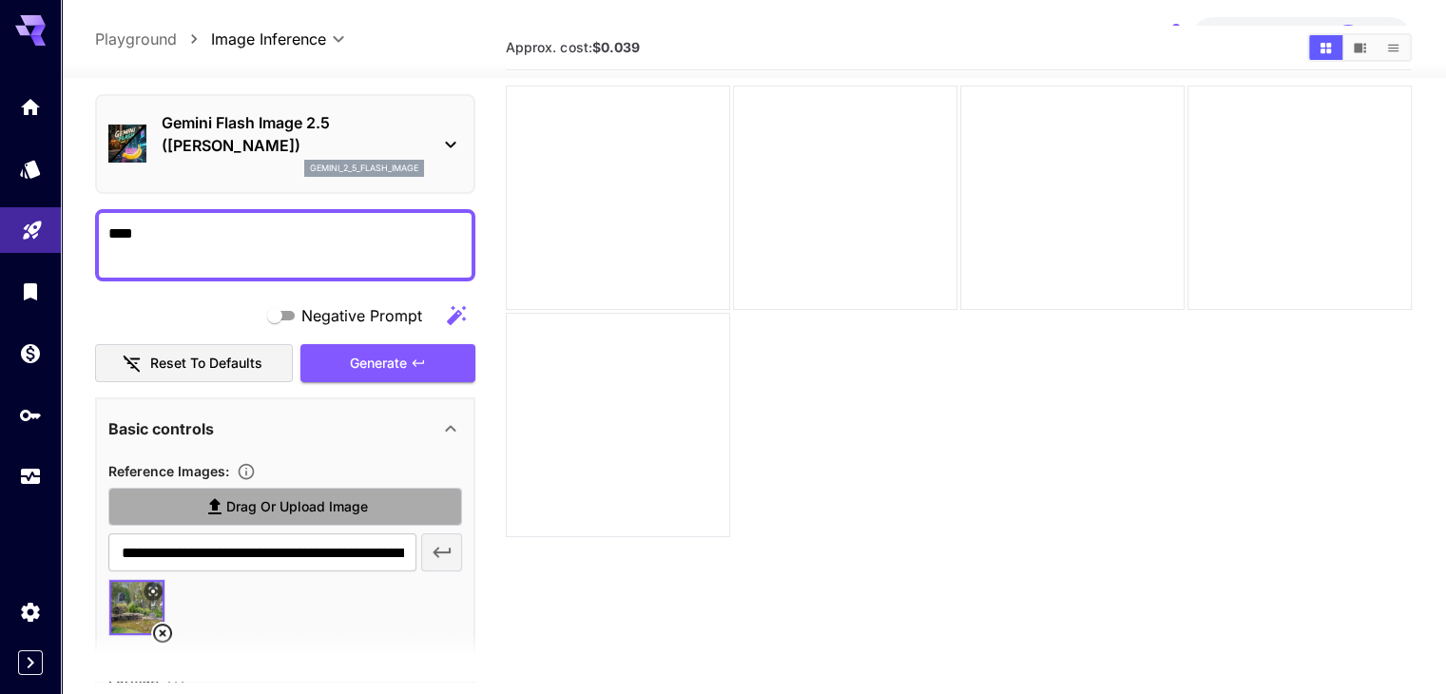
click at [281, 514] on span "Drag or upload image" at bounding box center [297, 507] width 142 height 24
click at [0, 0] on input "Drag or upload image" at bounding box center [0, 0] width 0 height 0
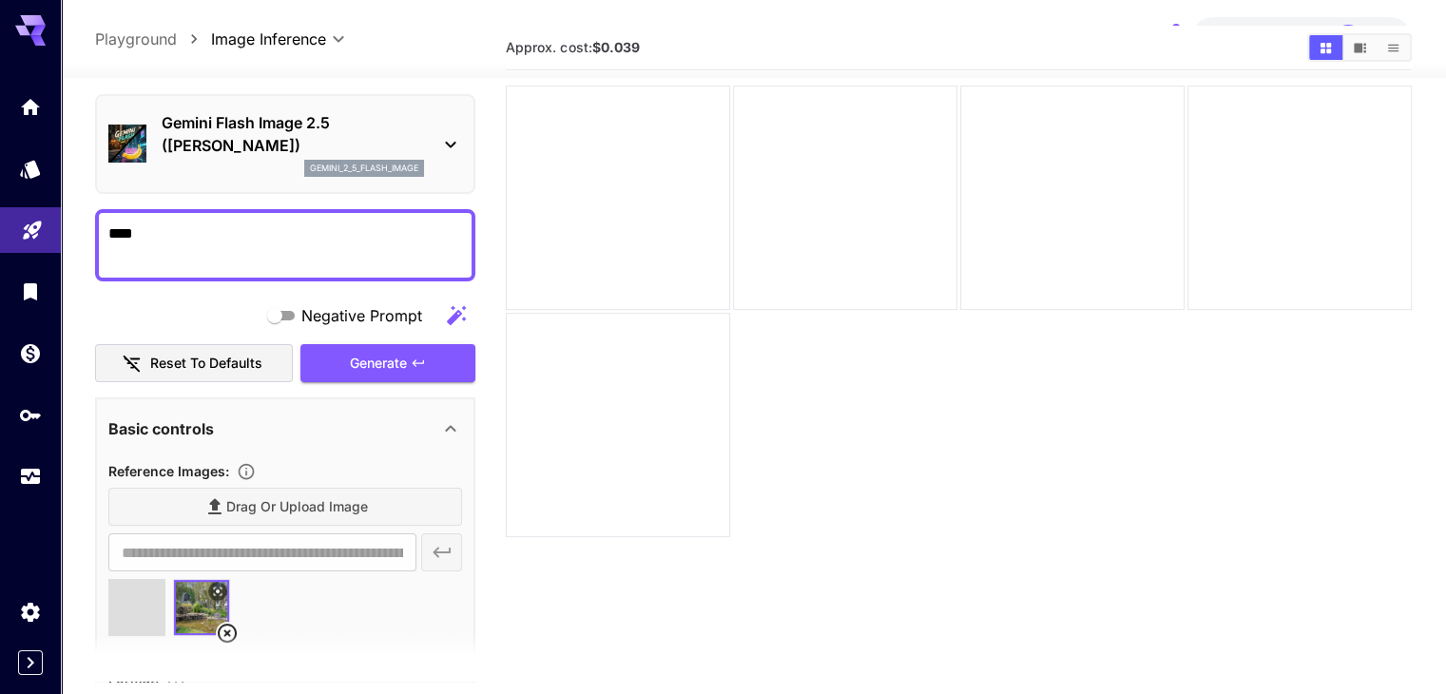
click at [274, 241] on textarea "***" at bounding box center [285, 245] width 354 height 46
type textarea "**********"
type input "**********"
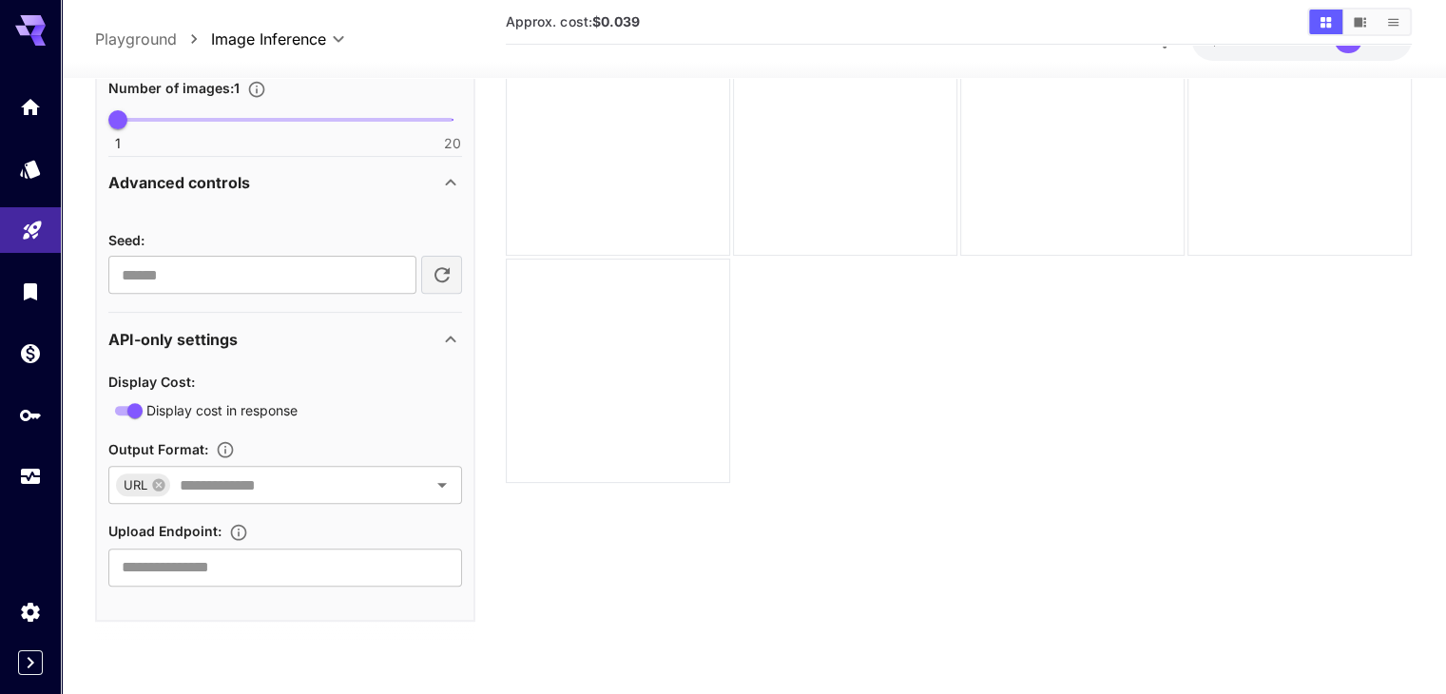
scroll to position [122, 0]
click at [432, 491] on icon "Open" at bounding box center [442, 484] width 23 height 23
type textarea "**********"
click at [548, 477] on section "Approx. cost: $0.039" at bounding box center [958, 318] width 905 height 694
click at [437, 480] on icon "Open" at bounding box center [442, 484] width 23 height 23
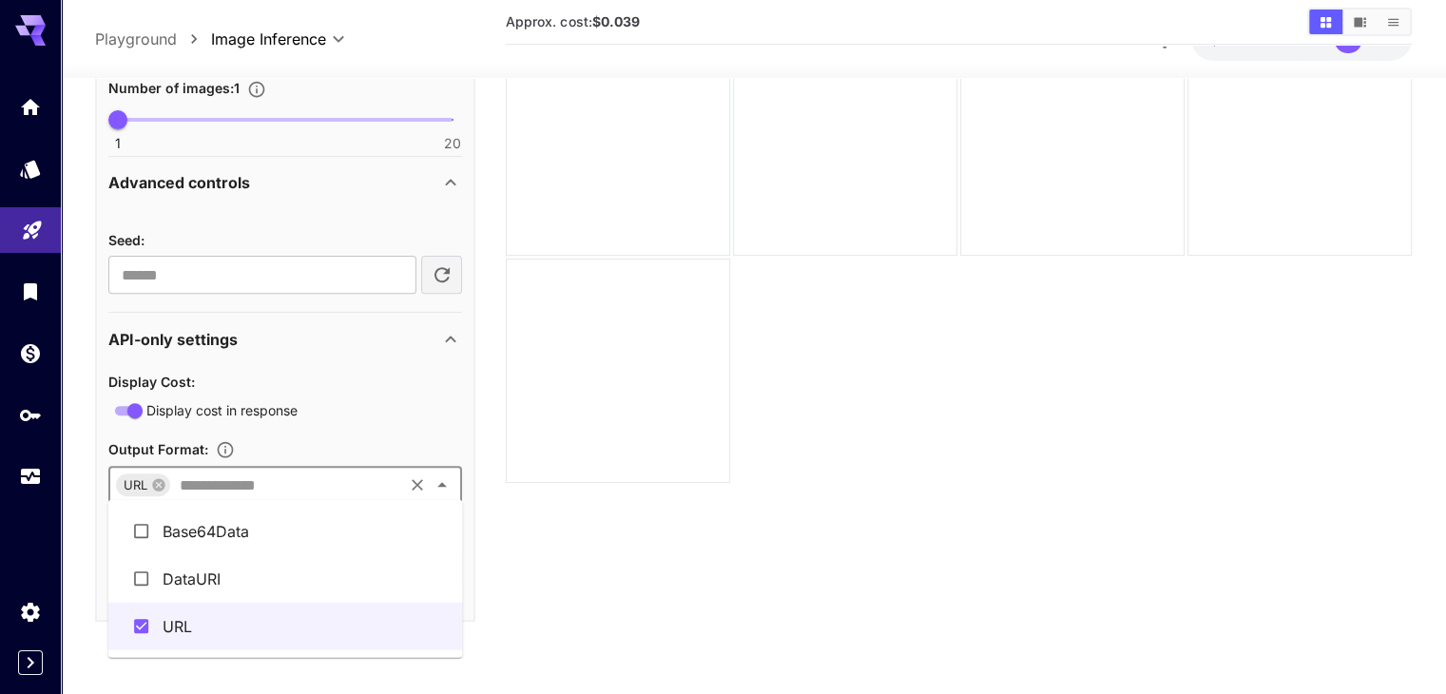
click at [543, 491] on section "Approx. cost: $0.039" at bounding box center [958, 318] width 905 height 694
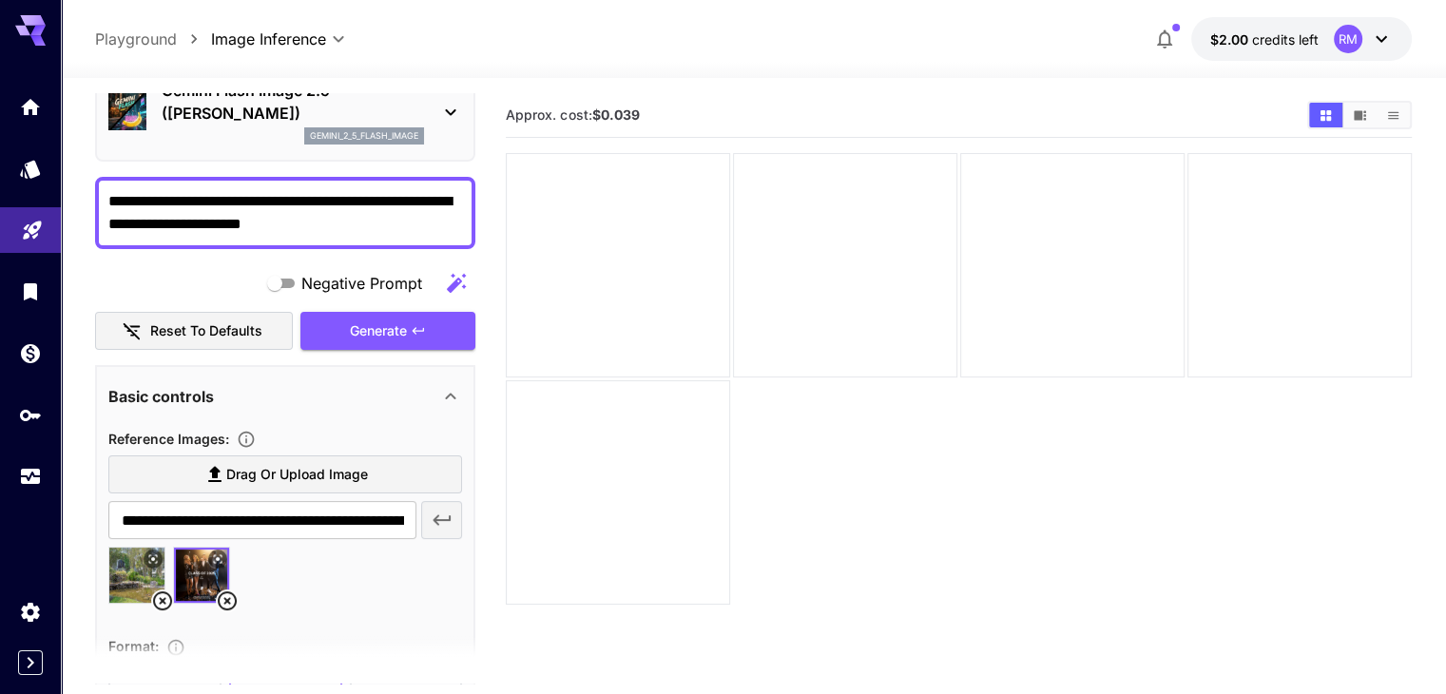
scroll to position [0, 0]
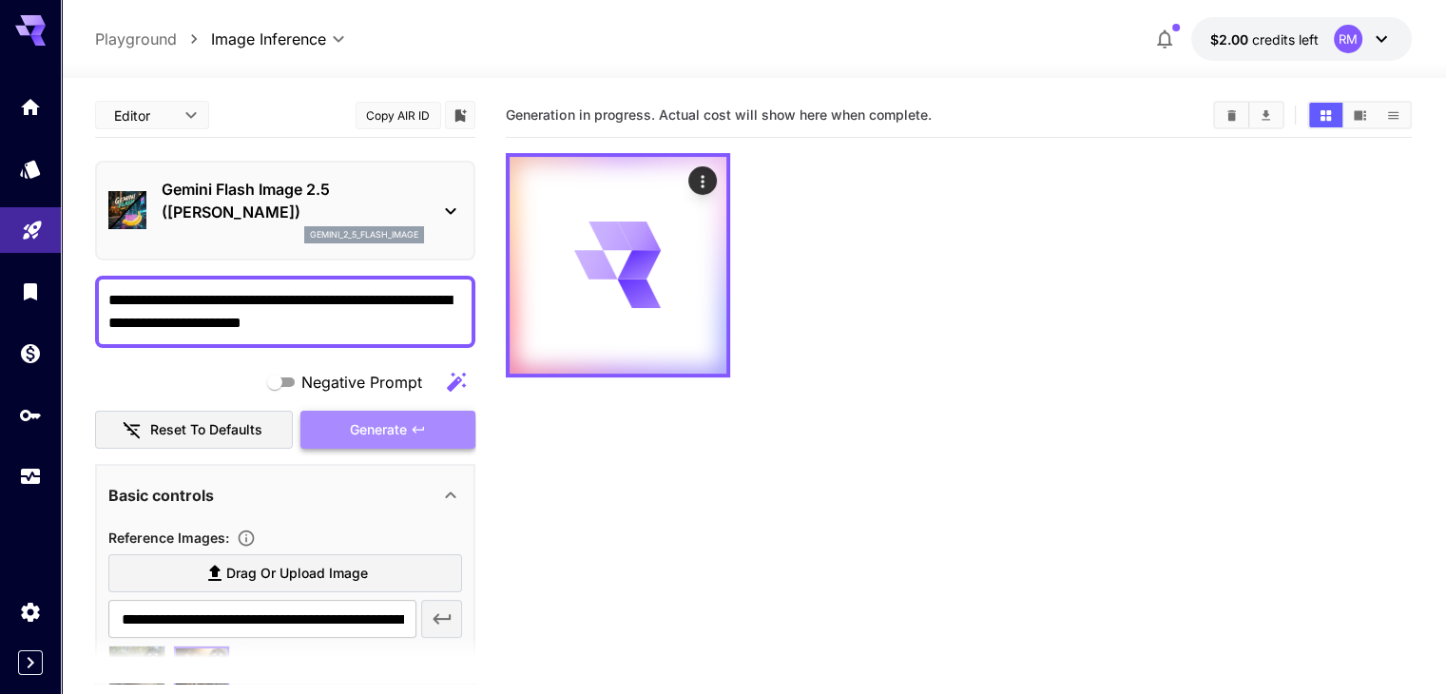
click at [392, 421] on span "Generate" at bounding box center [378, 430] width 57 height 24
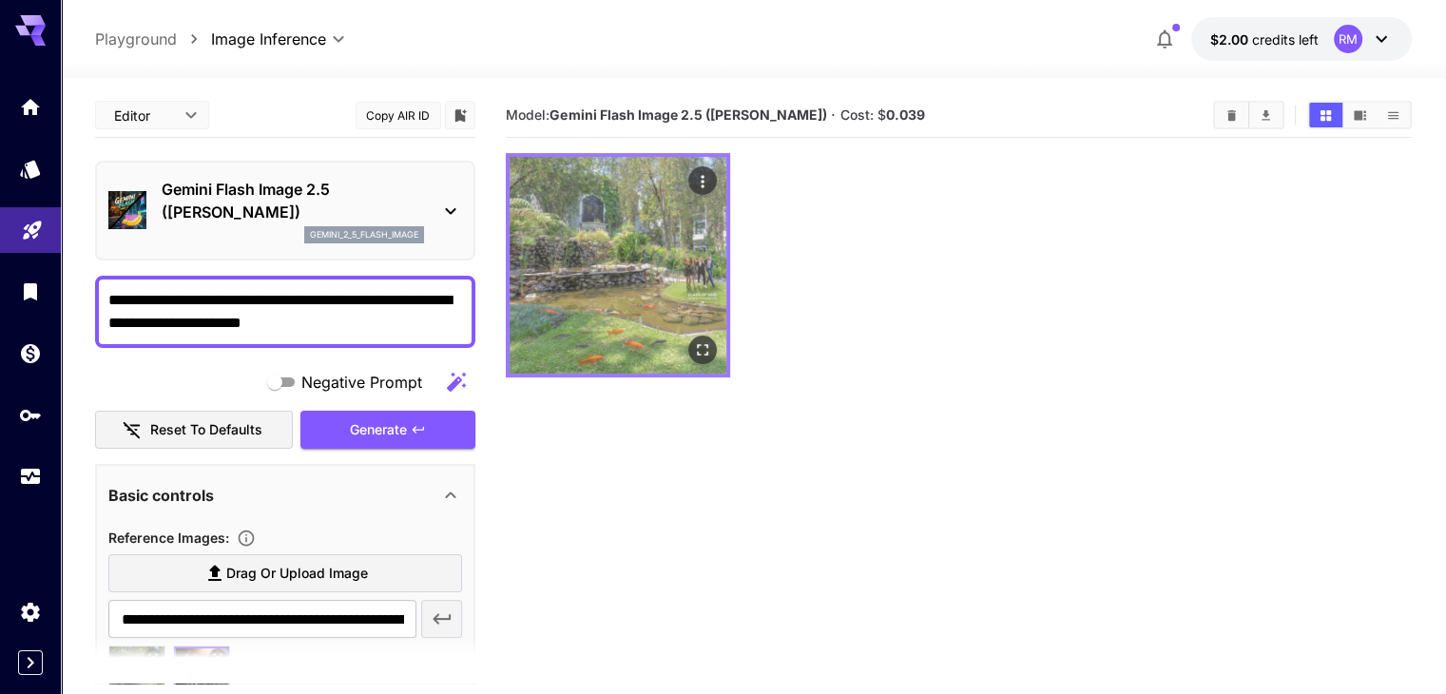
click at [592, 256] on img at bounding box center [618, 265] width 217 height 217
click at [693, 340] on icon "Open in fullscreen" at bounding box center [702, 349] width 19 height 19
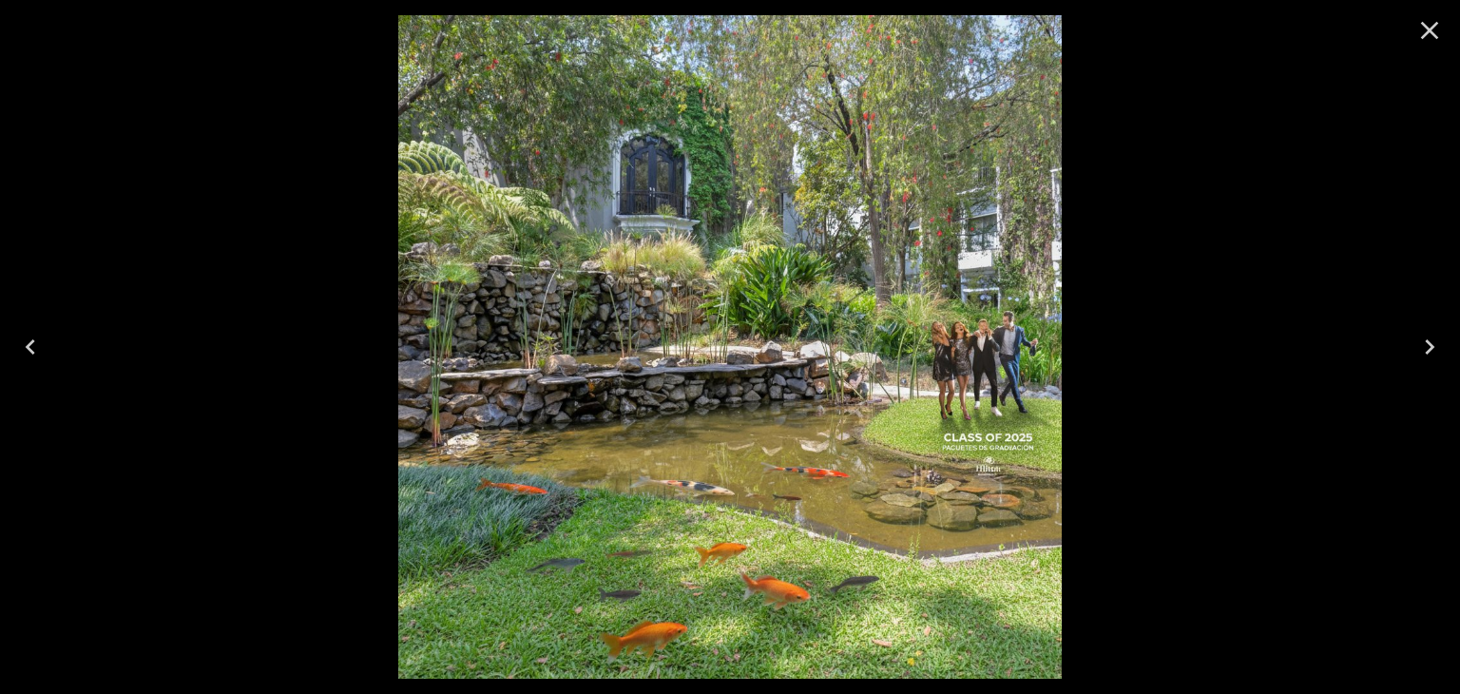
click at [970, 323] on img at bounding box center [730, 347] width 664 height 664
click at [1421, 34] on icon "Close" at bounding box center [1430, 30] width 30 height 30
